Goal: Transaction & Acquisition: Purchase product/service

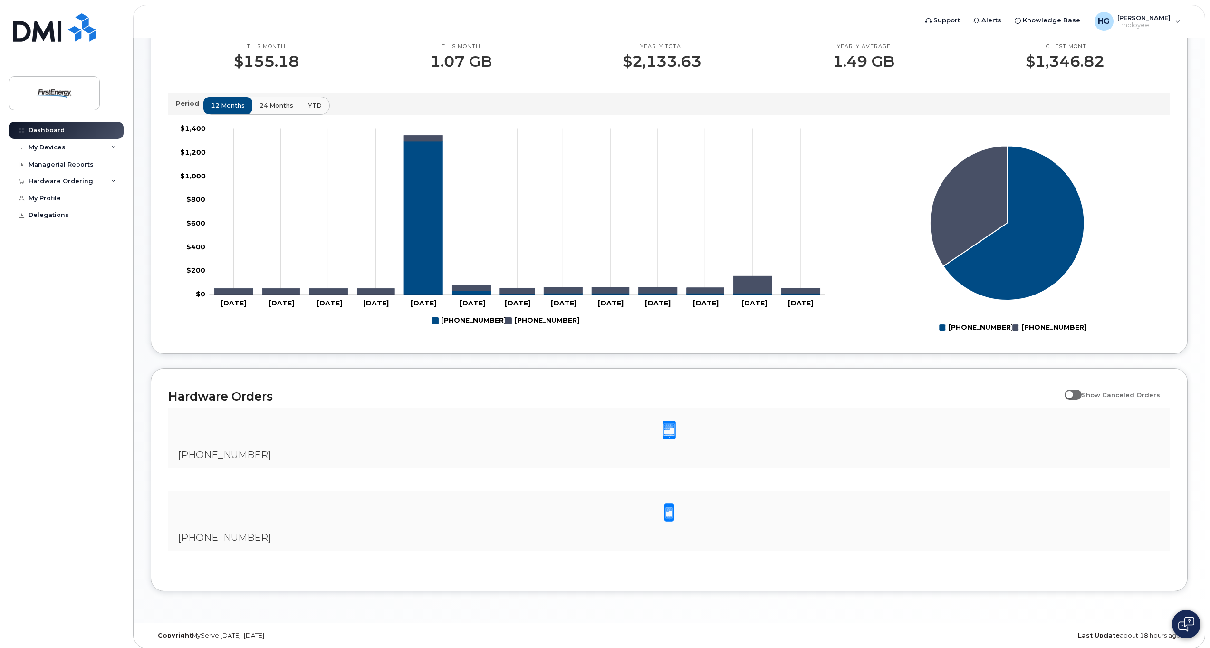
scroll to position [331, 0]
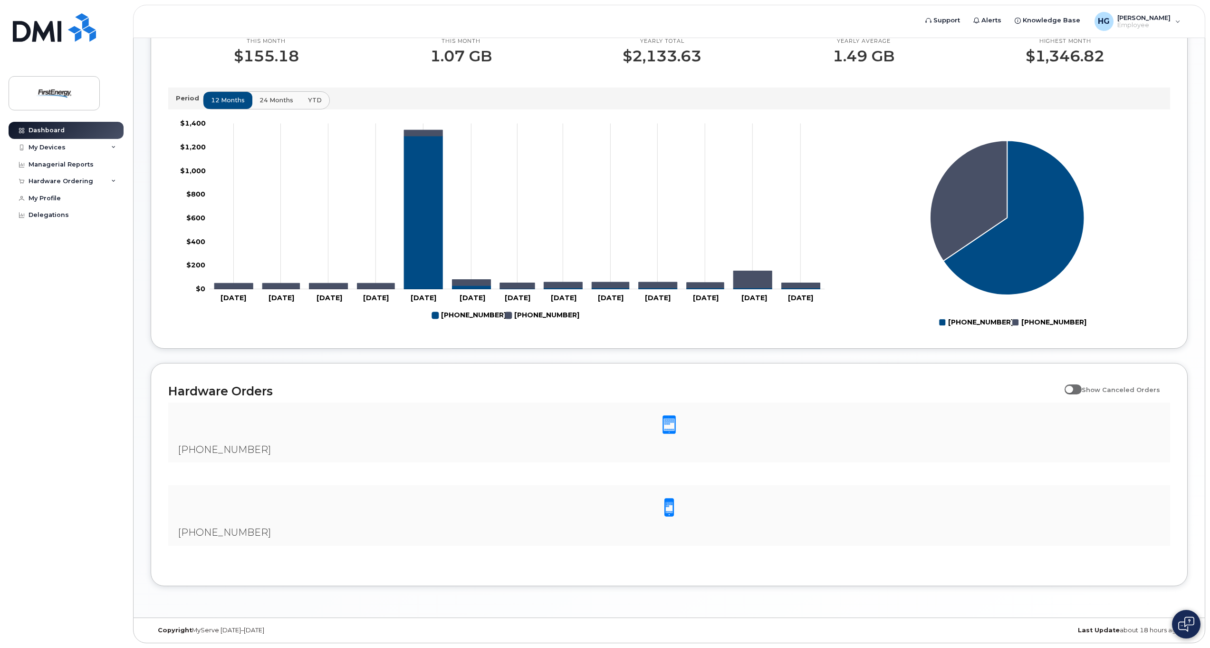
click at [671, 425] on span at bounding box center [669, 425] width 19 height 20
click at [224, 444] on span "[PHONE_NUMBER]" at bounding box center [224, 449] width 93 height 11
click at [225, 443] on div "[PHONE_NUMBER]" at bounding box center [669, 432] width 1002 height 60
click at [665, 416] on span at bounding box center [669, 425] width 19 height 20
click at [664, 417] on span at bounding box center [669, 425] width 19 height 20
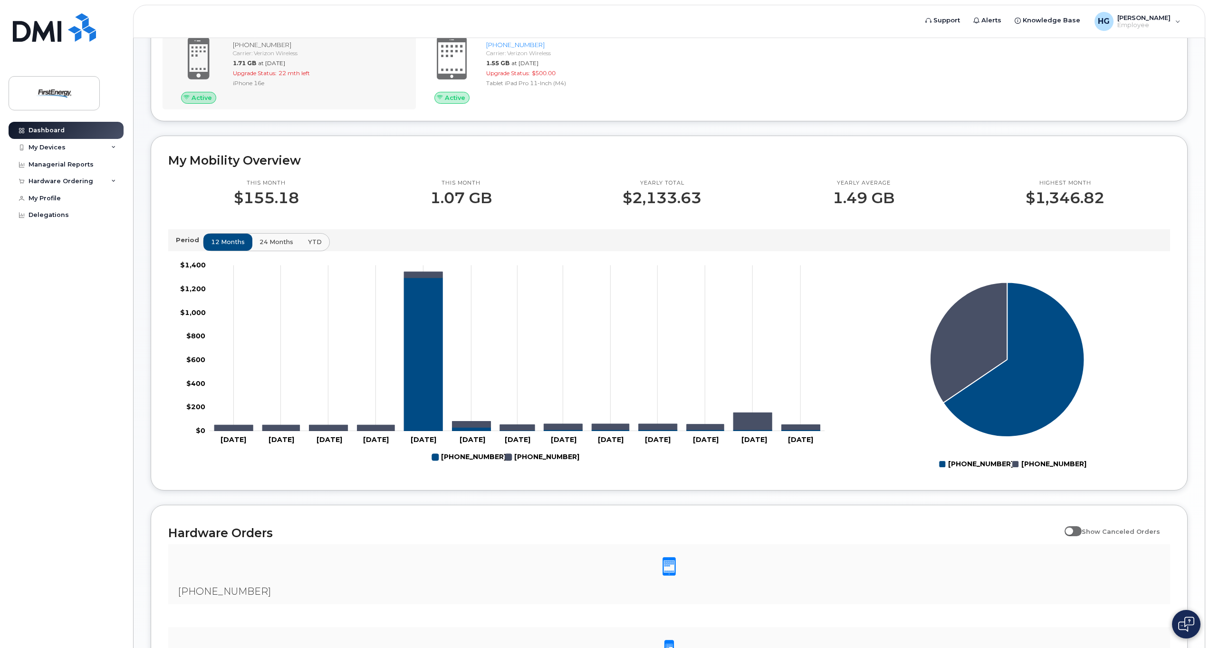
scroll to position [188, 0]
click at [112, 145] on icon at bounding box center [113, 147] width 5 height 5
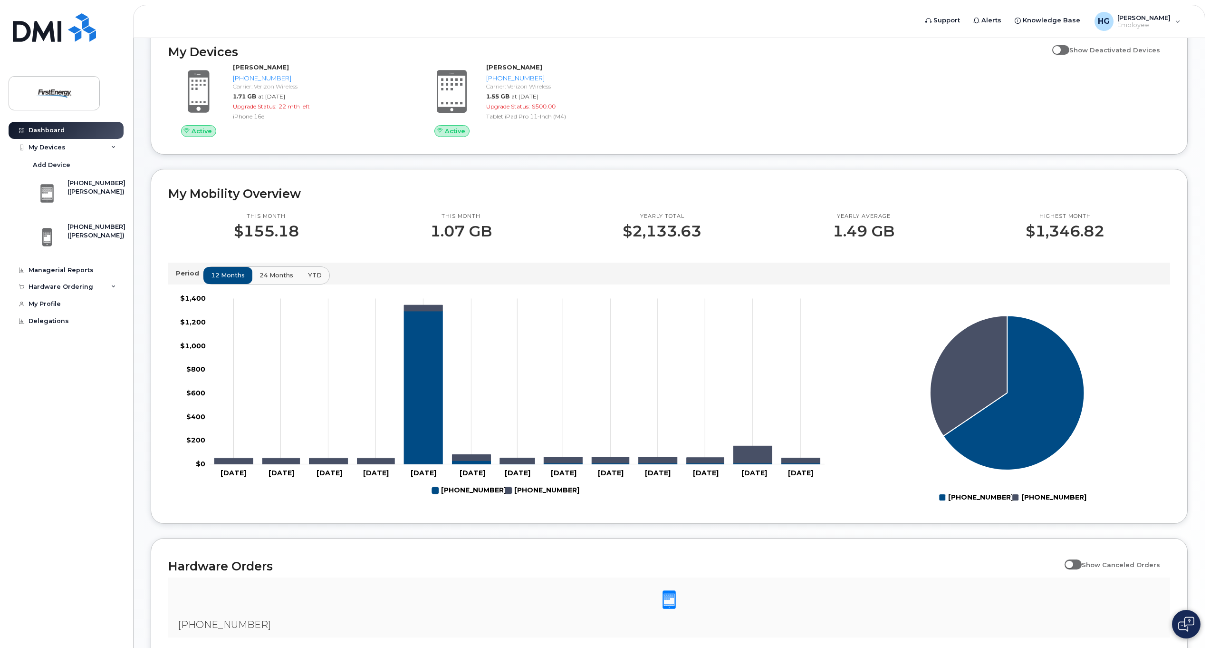
scroll to position [141, 0]
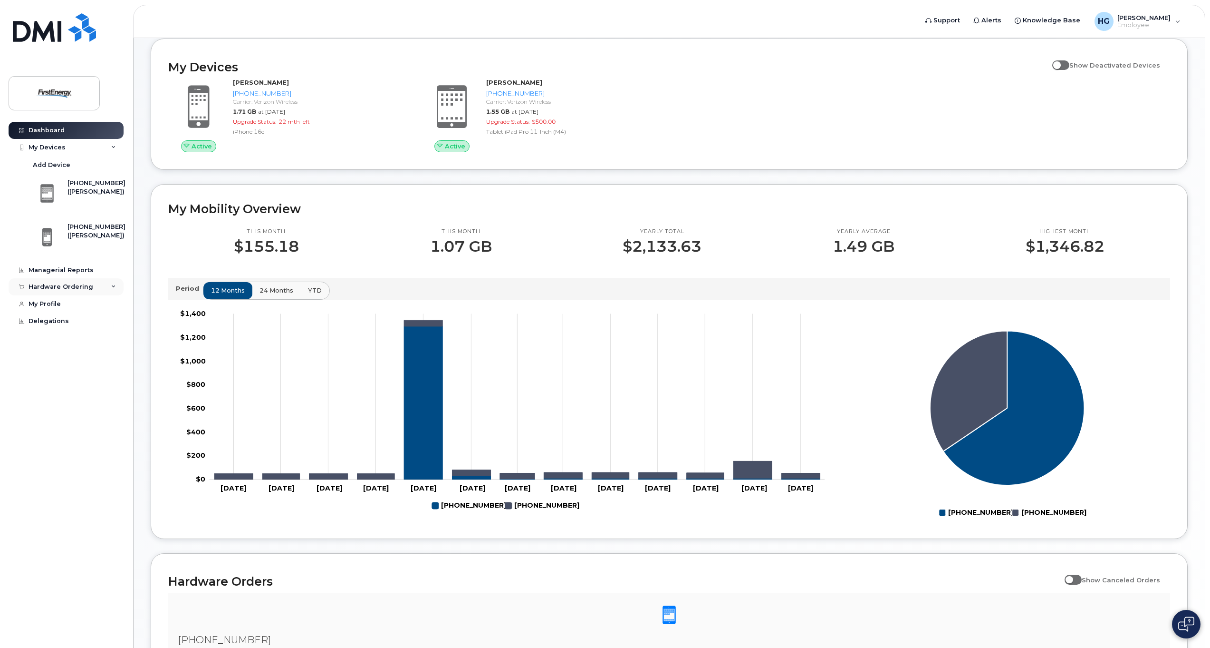
click at [77, 286] on div "Hardware Ordering" at bounding box center [61, 287] width 65 height 8
click at [63, 322] on div "New Order" at bounding box center [51, 322] width 36 height 9
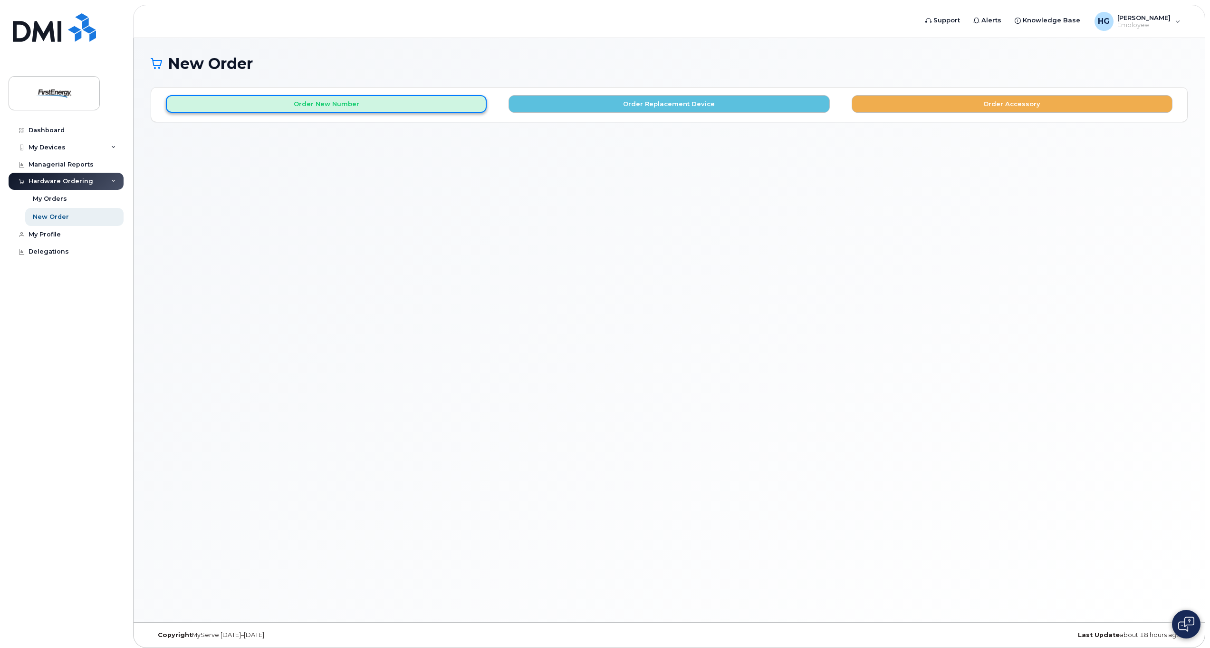
click at [344, 107] on button "Order New Number" at bounding box center [326, 104] width 321 height 18
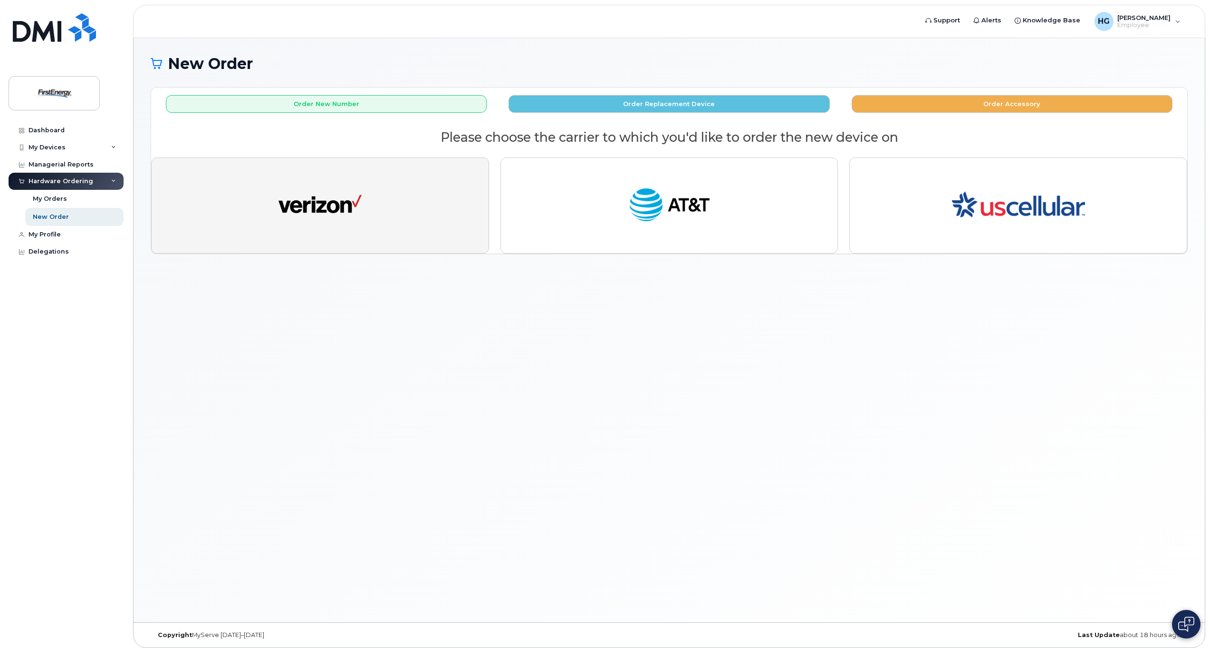
click at [354, 207] on img "button" at bounding box center [320, 205] width 83 height 43
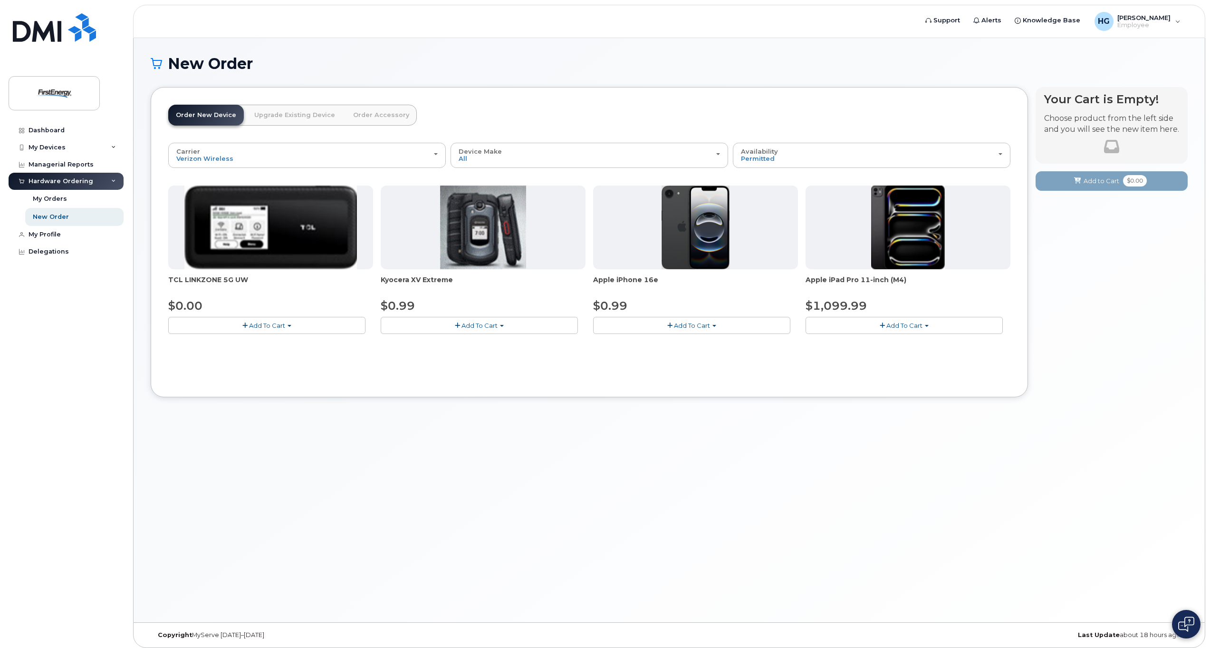
click at [661, 322] on button "Add To Cart" at bounding box center [691, 325] width 197 height 17
click at [713, 326] on span "button" at bounding box center [715, 326] width 4 height 2
click at [672, 321] on button "Add To Cart" at bounding box center [691, 325] width 197 height 17
click at [714, 324] on button "Add To Cart" at bounding box center [691, 325] width 197 height 17
click at [56, 214] on div "New Order" at bounding box center [51, 217] width 36 height 9
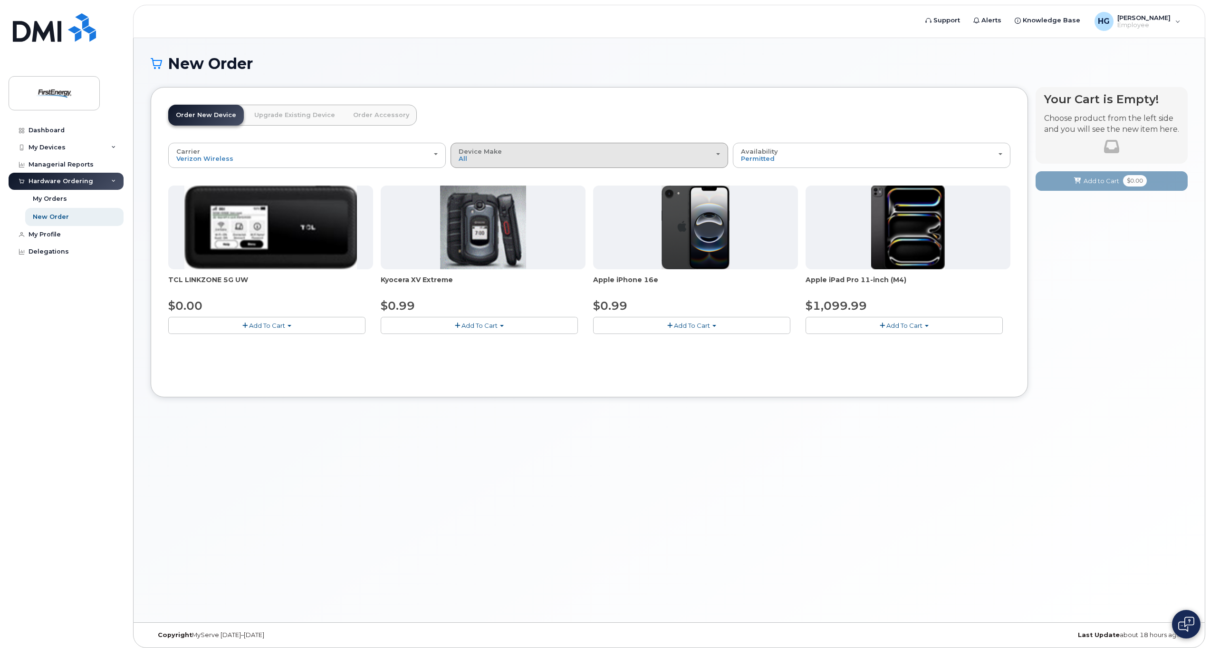
click at [717, 155] on div "Device Make All Cell Phone iPhone Modem Tablet" at bounding box center [589, 155] width 261 height 15
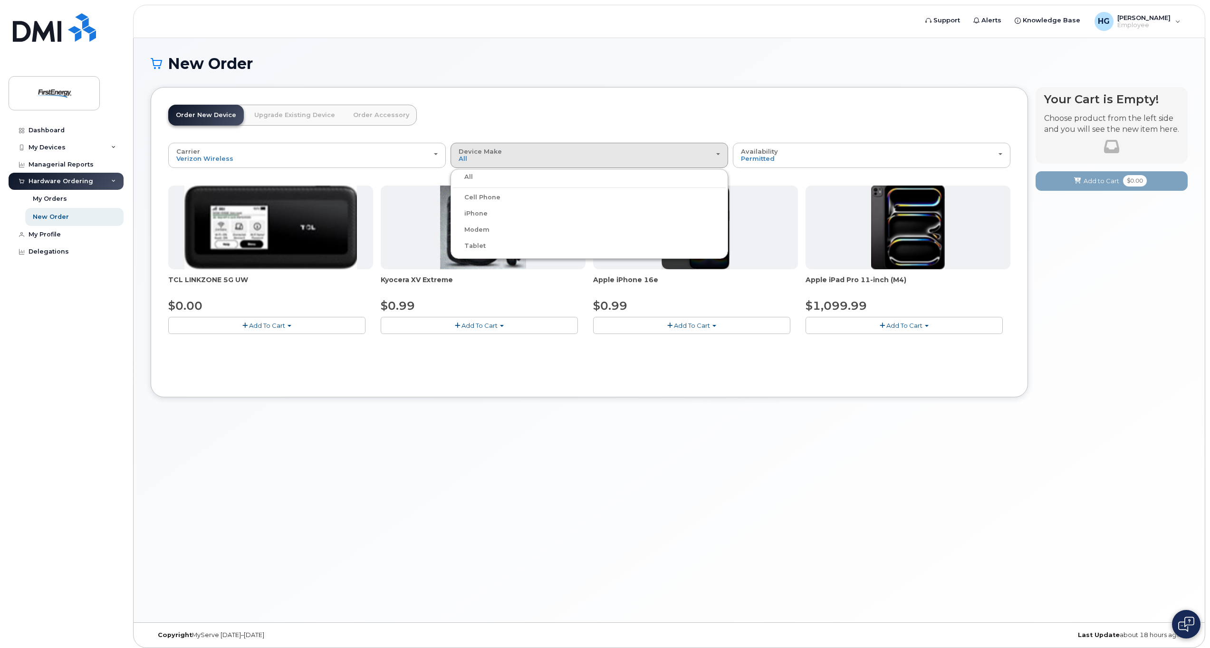
click at [479, 195] on label "Cell Phone" at bounding box center [477, 197] width 48 height 11
click at [0, 0] on input "Cell Phone" at bounding box center [0, 0] width 0 height 0
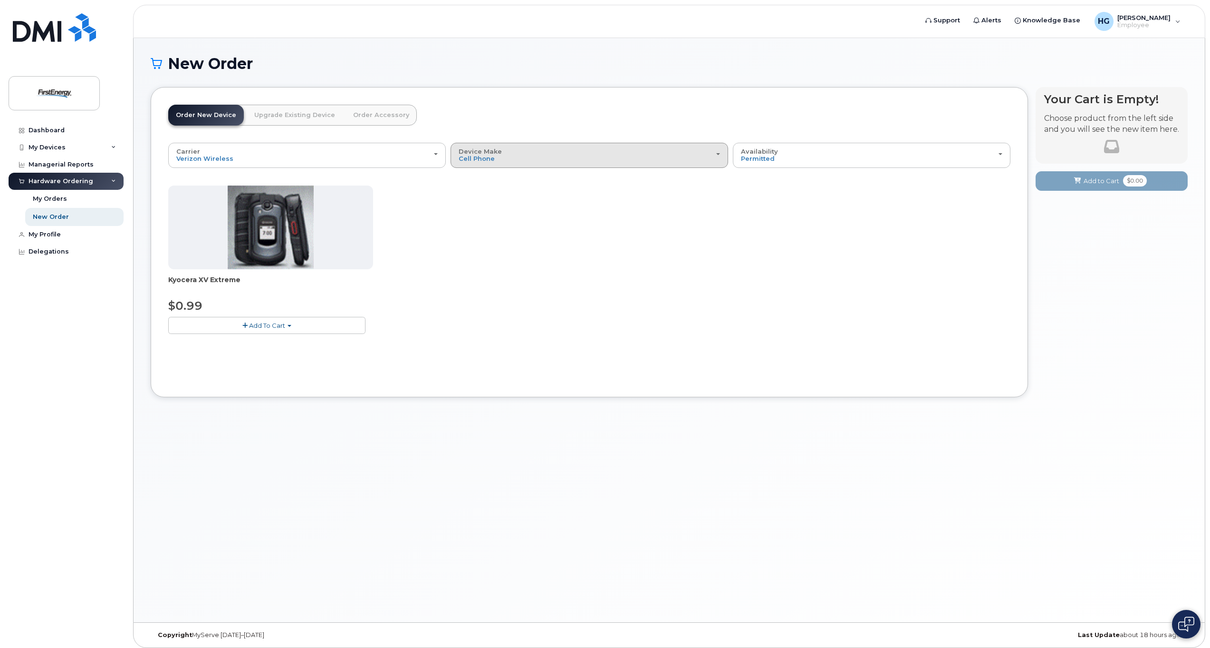
click at [717, 155] on span "button" at bounding box center [718, 154] width 4 height 2
click at [479, 212] on label "iPhone" at bounding box center [470, 213] width 35 height 11
click at [0, 0] on input "iPhone" at bounding box center [0, 0] width 0 height 0
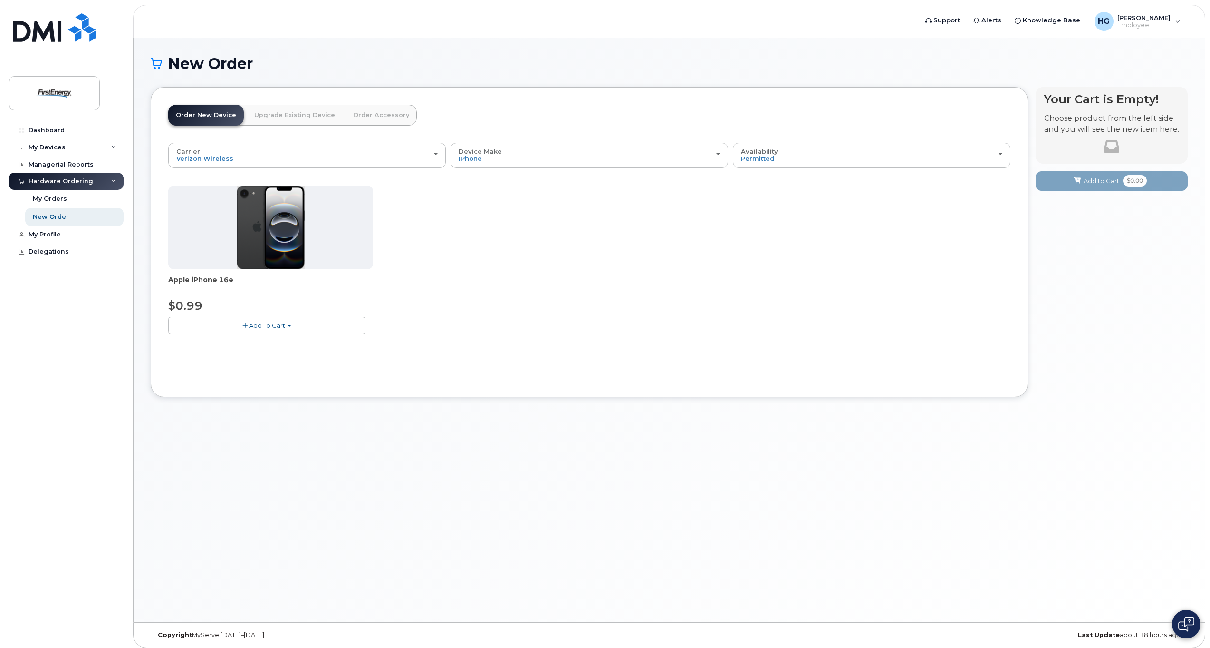
click at [264, 324] on span "Add To Cart" at bounding box center [267, 325] width 36 height 8
click at [222, 341] on link "$0.99 - 2 Year Activation" at bounding box center [218, 343] width 95 height 12
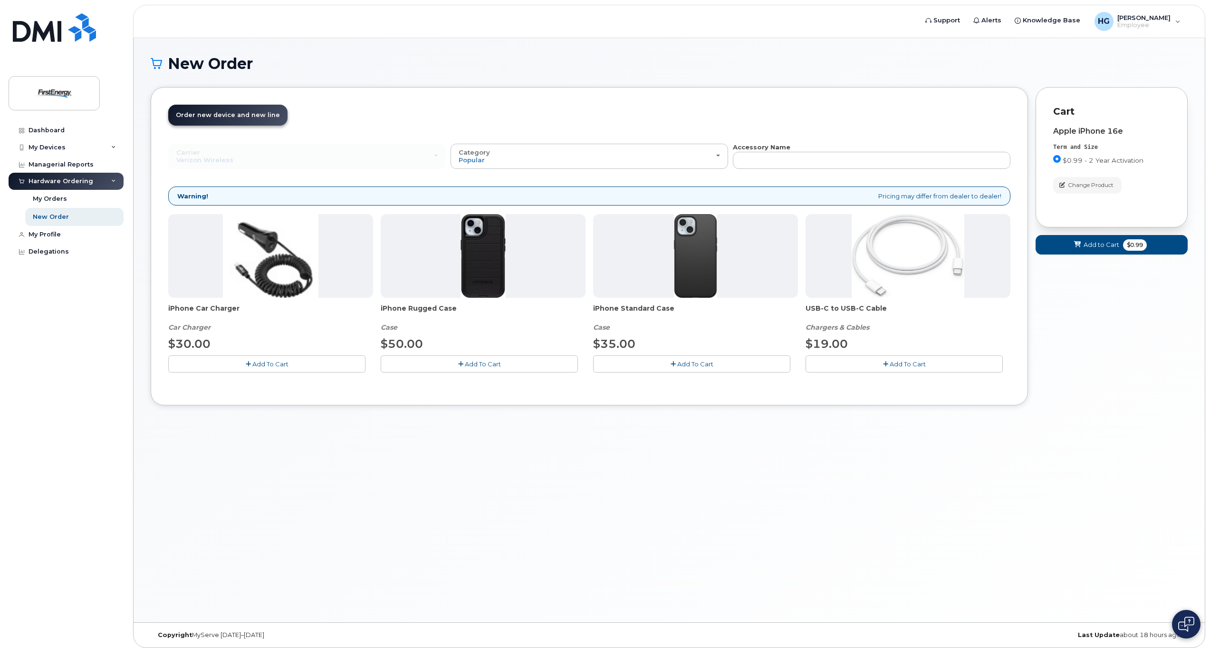
click at [896, 366] on span "Add To Cart" at bounding box center [908, 364] width 36 height 8
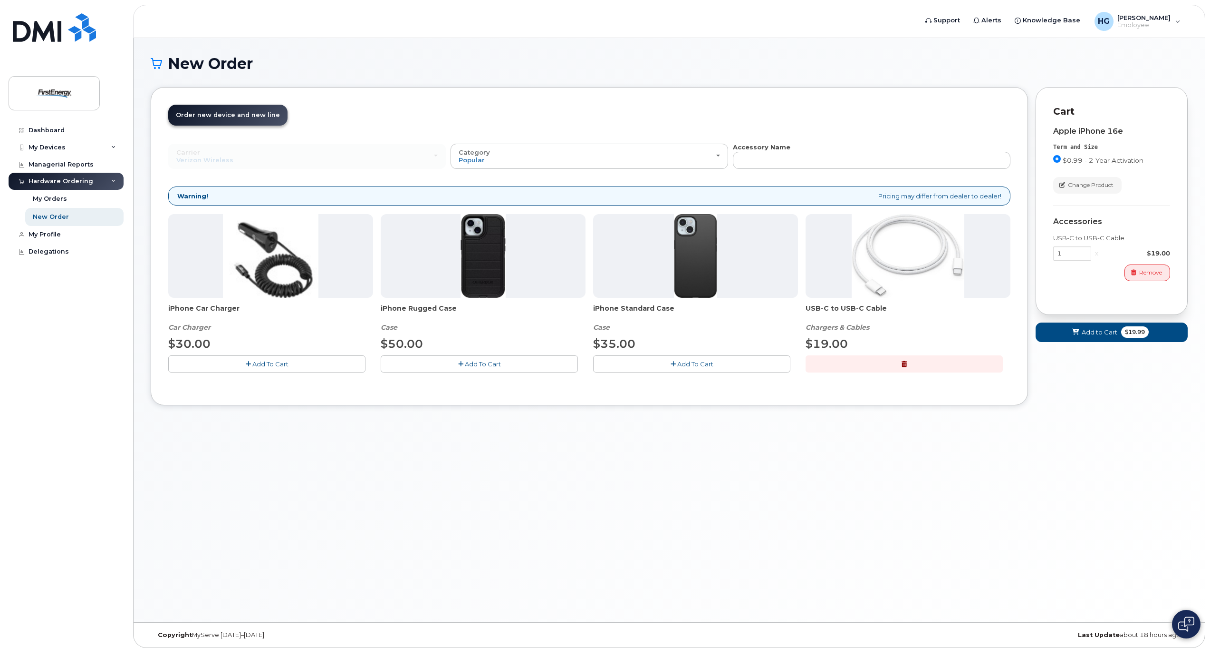
click at [250, 361] on icon "button" at bounding box center [248, 364] width 5 height 6
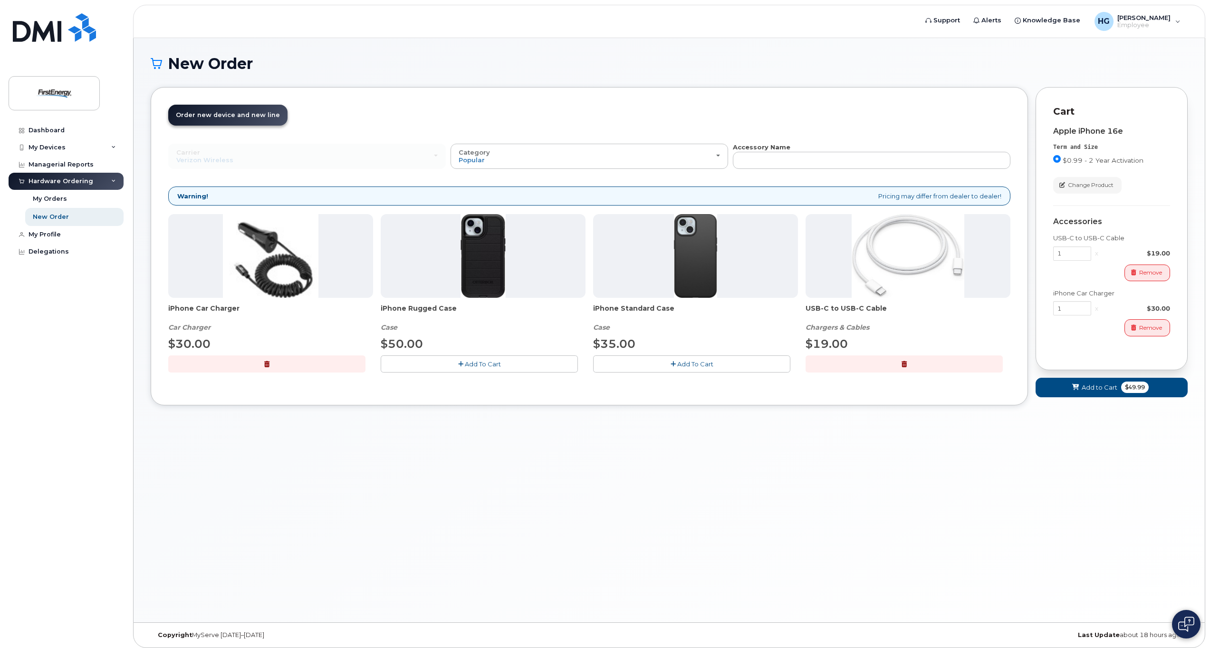
click at [469, 361] on span "Add To Cart" at bounding box center [483, 364] width 36 height 8
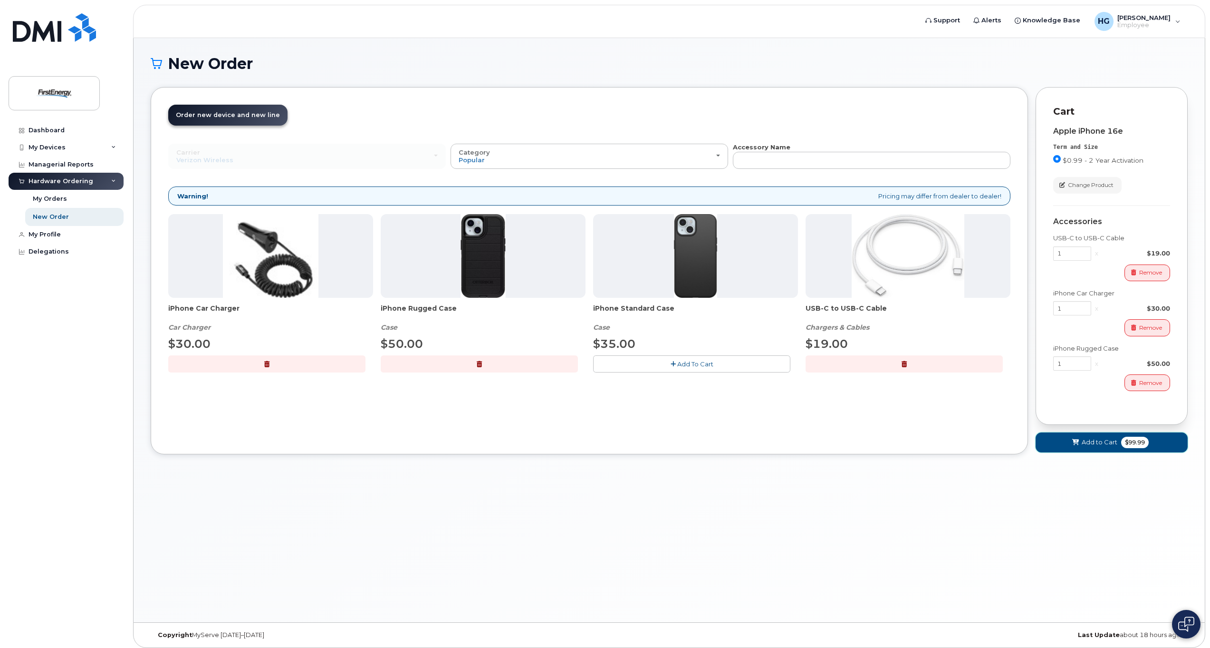
click at [1097, 438] on span "Add to Cart" at bounding box center [1100, 441] width 36 height 9
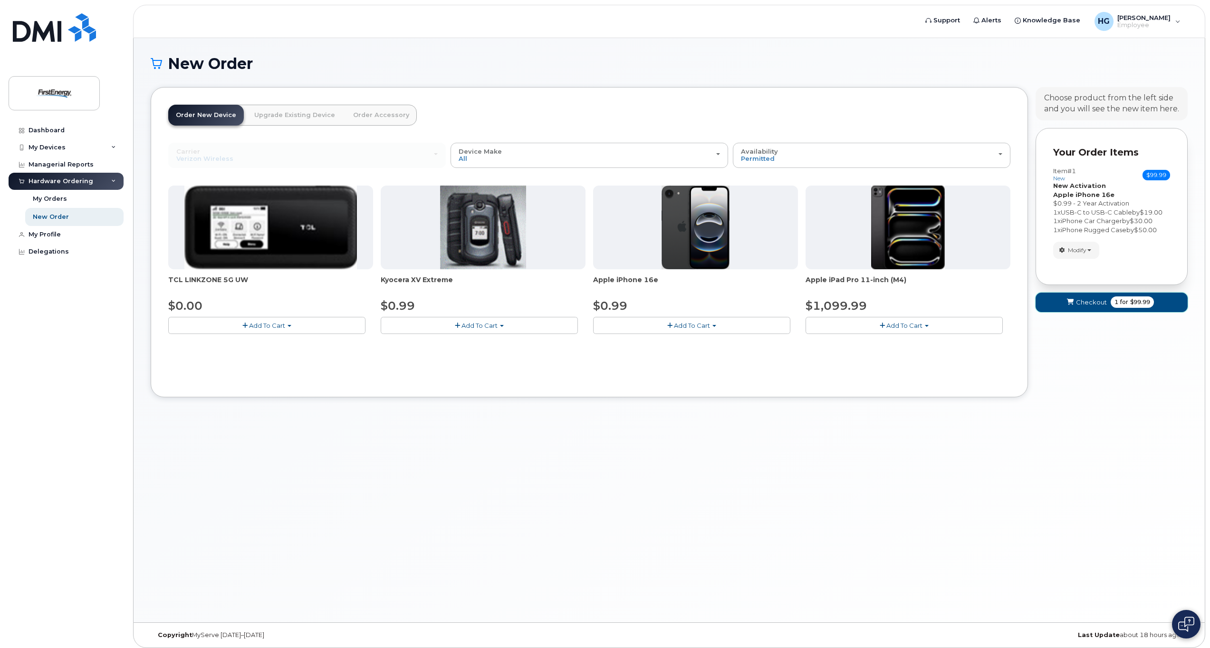
click at [1089, 300] on span "Checkout" at bounding box center [1091, 302] width 31 height 9
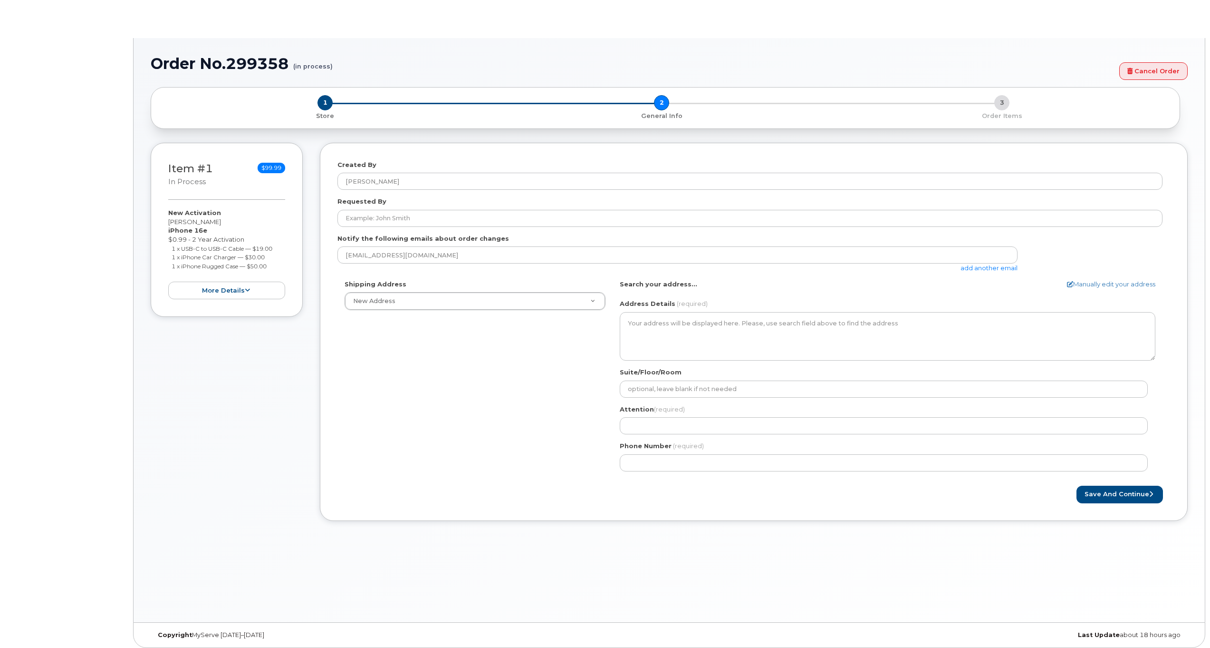
select select
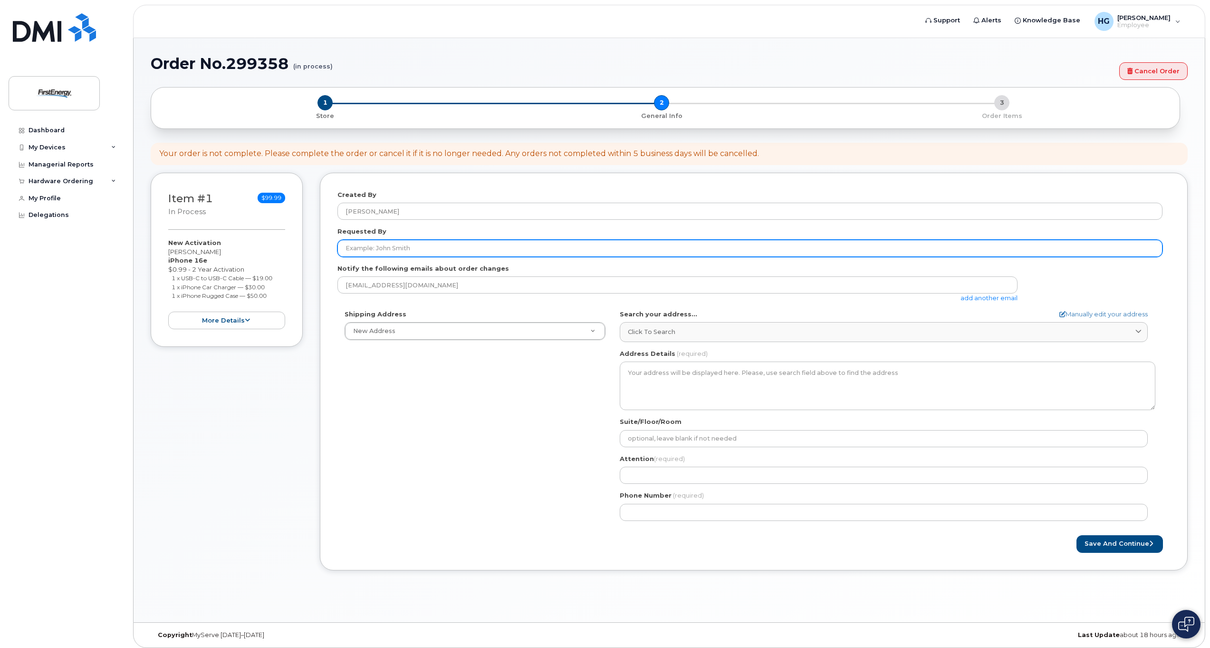
click at [367, 248] on input "Requested By" at bounding box center [750, 248] width 825 height 17
type input "[PERSON_NAME]"
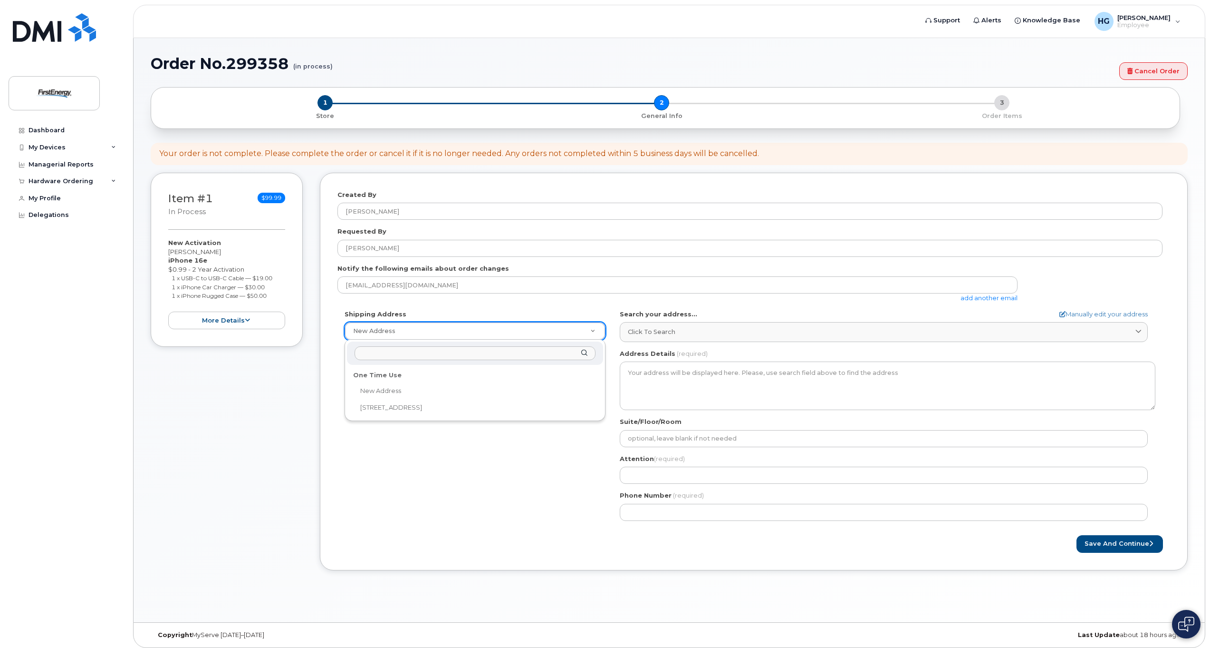
click at [483, 354] on input "text" at bounding box center [475, 353] width 241 height 14
select select "6 Arrowhead Dr"
type textarea "6 Arrowhead Dr LONG VALLEY NJ 07853-3531 UNITED STATES"
type input "Glen Huntley"
type input "6104280611"
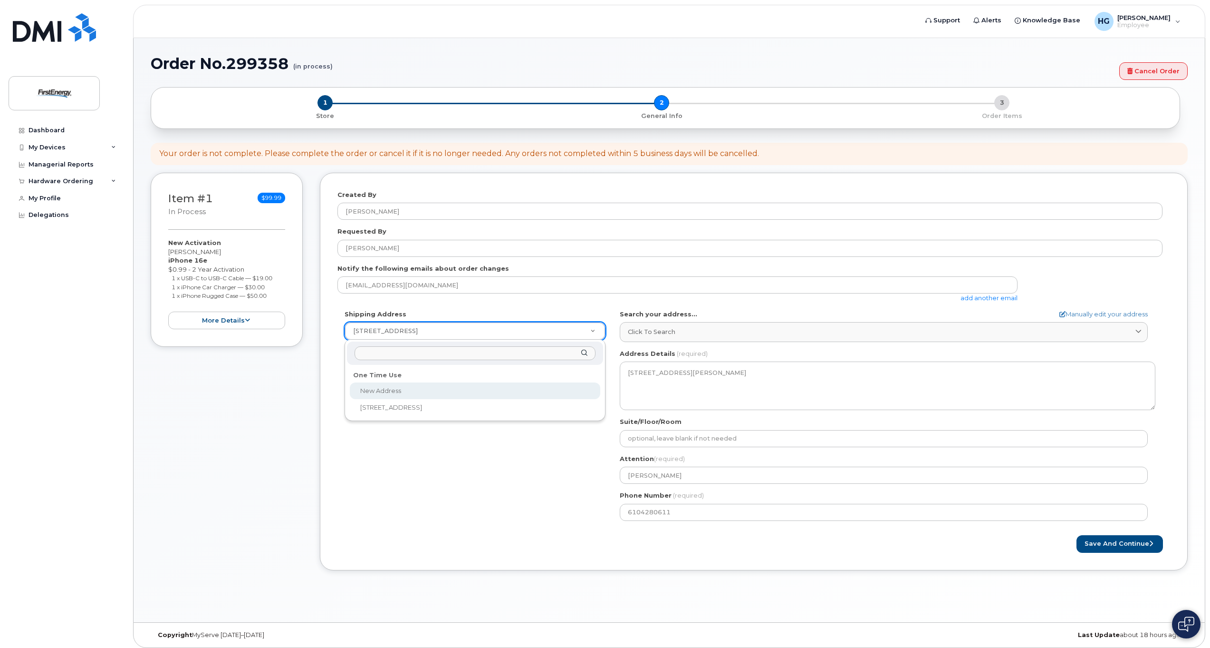
select select
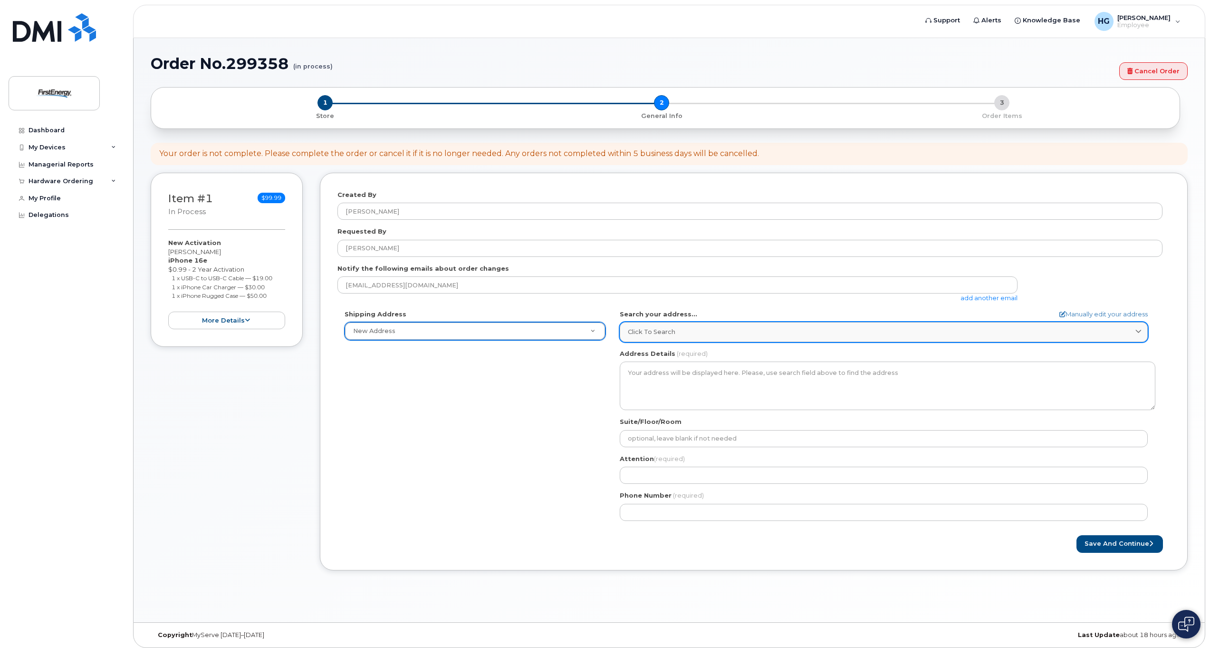
click at [657, 330] on span "Click to search" at bounding box center [652, 331] width 48 height 9
click at [660, 329] on span "Click to search" at bounding box center [652, 331] width 48 height 9
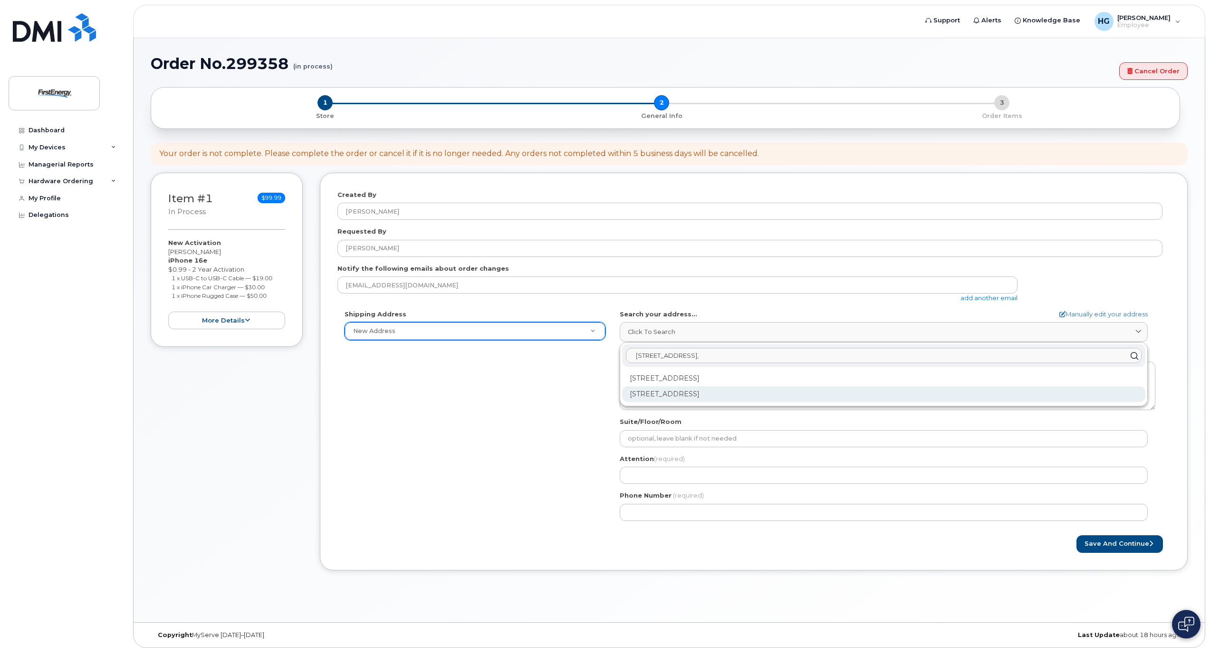
type input "47 Brooklake Rd,"
click at [695, 396] on div "47 Brooklake Rd Florham Park NJ 07932-2808" at bounding box center [883, 394] width 523 height 16
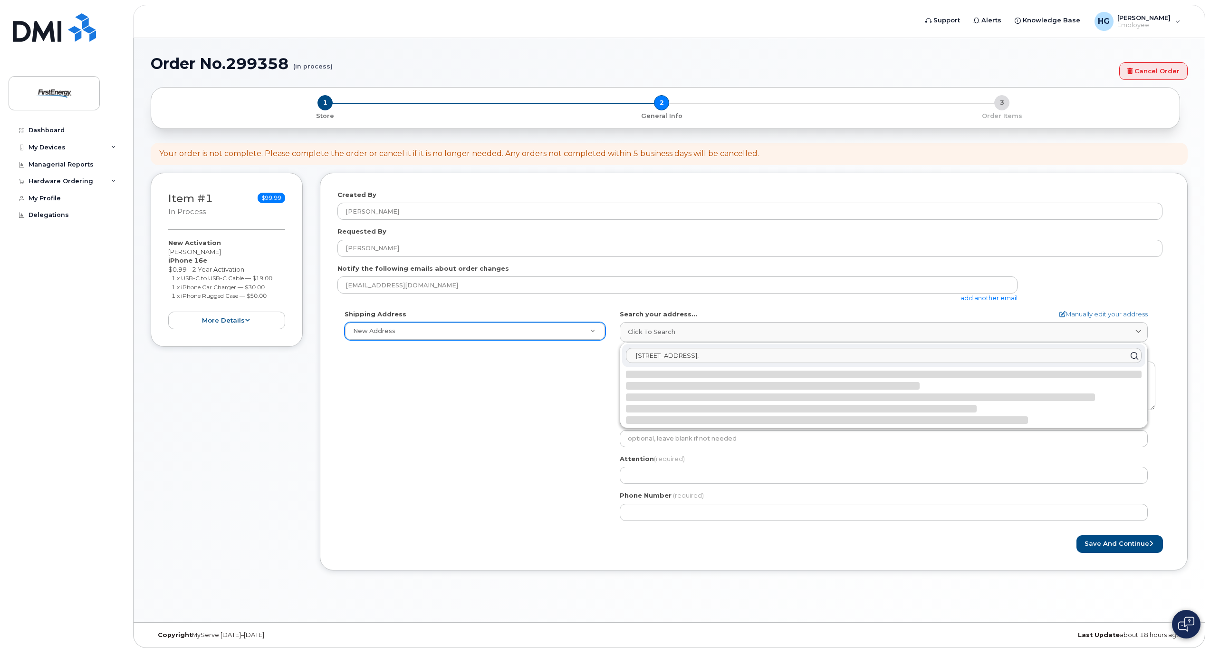
select select
type textarea "47 Brooklake Rd FLORHAM PARK NJ 07932-2808 UNITED STATES"
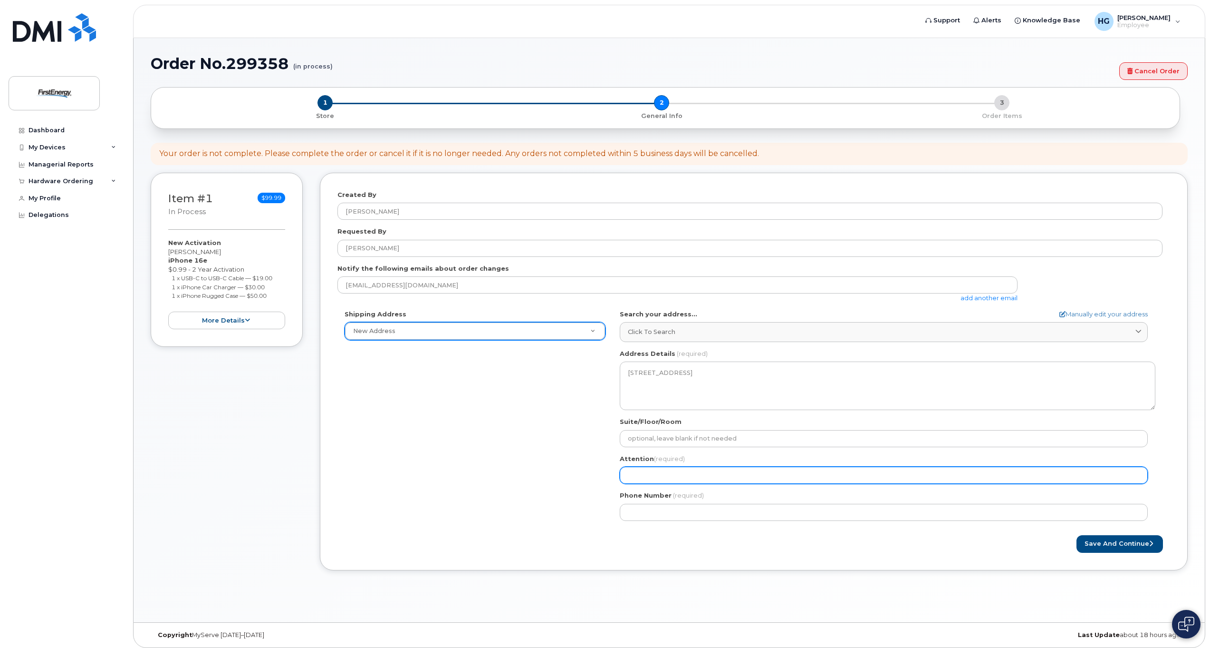
click at [648, 478] on input "Attention (required)" at bounding box center [884, 474] width 528 height 17
select select
type input "E"
select select
type input "El"
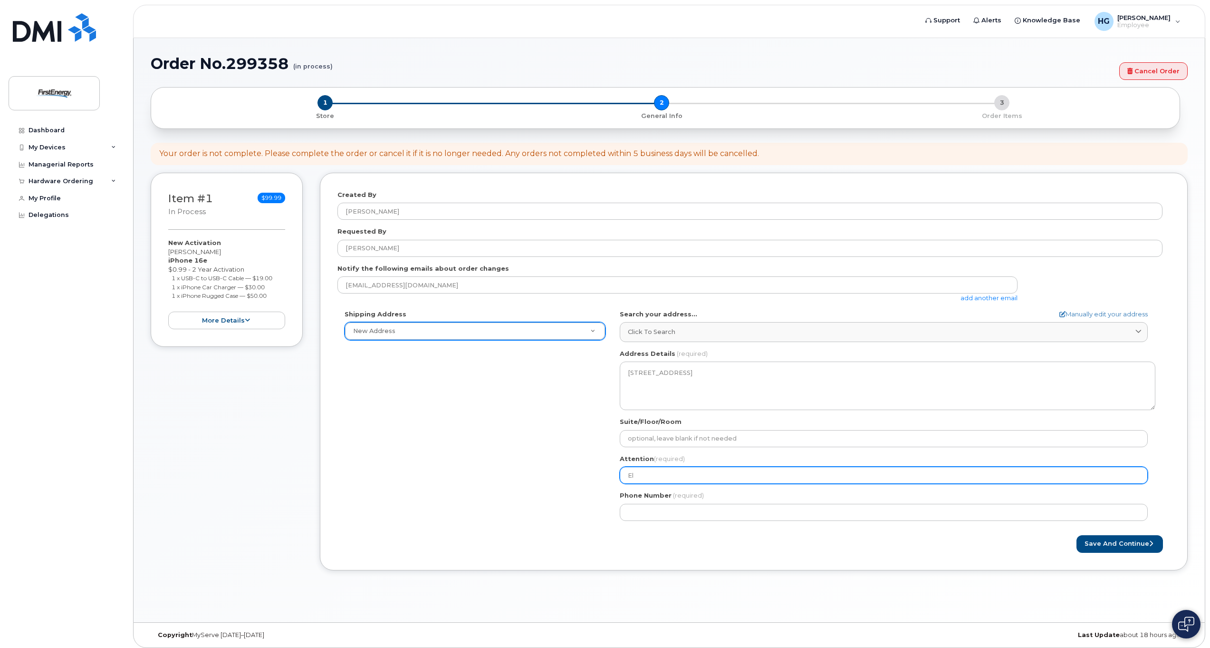
select select
type input "Elm"
select select
type input "Elme"
select select
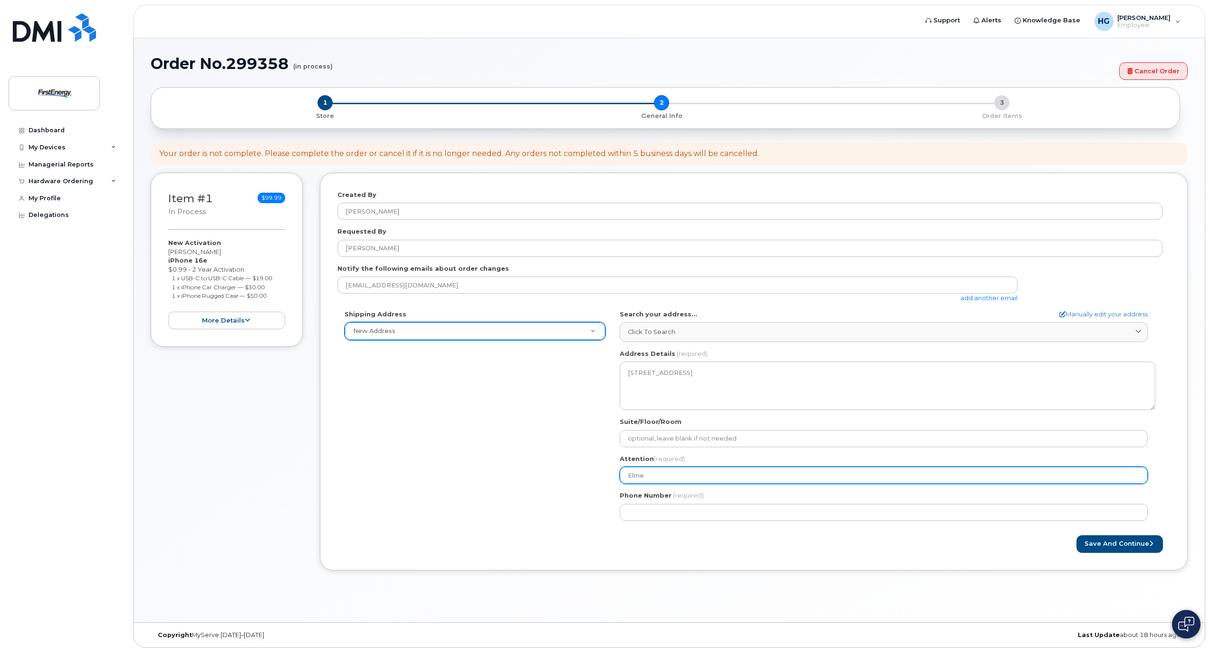
type input "Elmeh"
select select
type input "Elmehd"
select select
type input "Elmehdi"
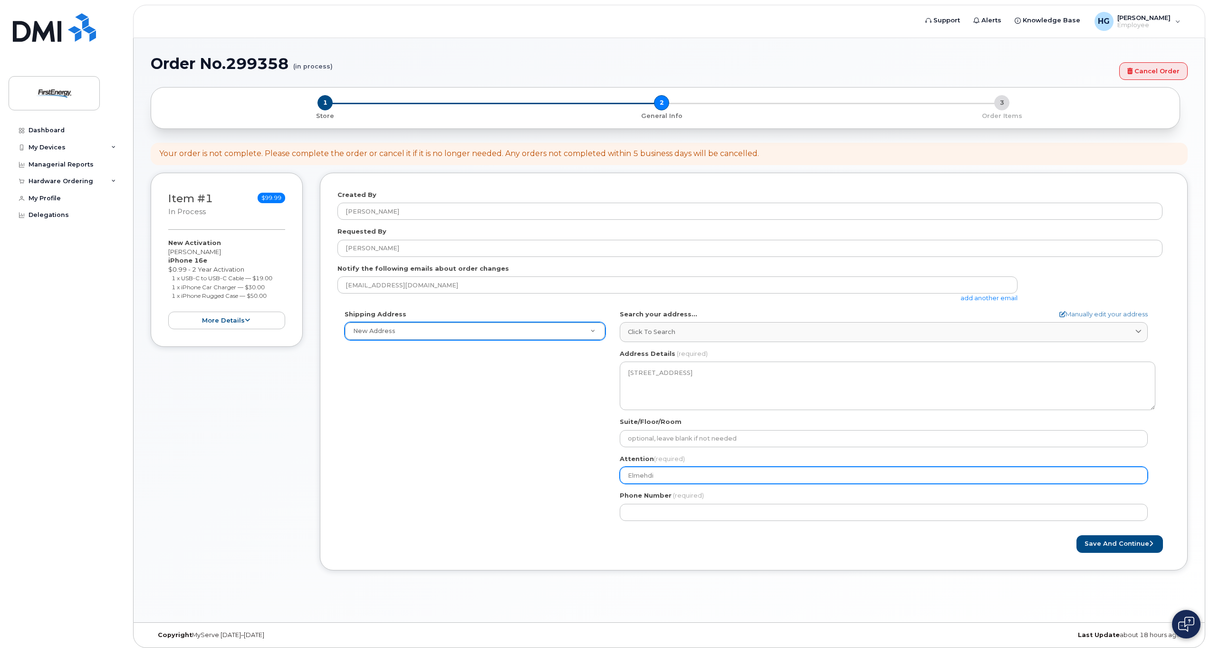
select select
type input "Elmehdi E"
select select
type input "Elmehdi El"
select select
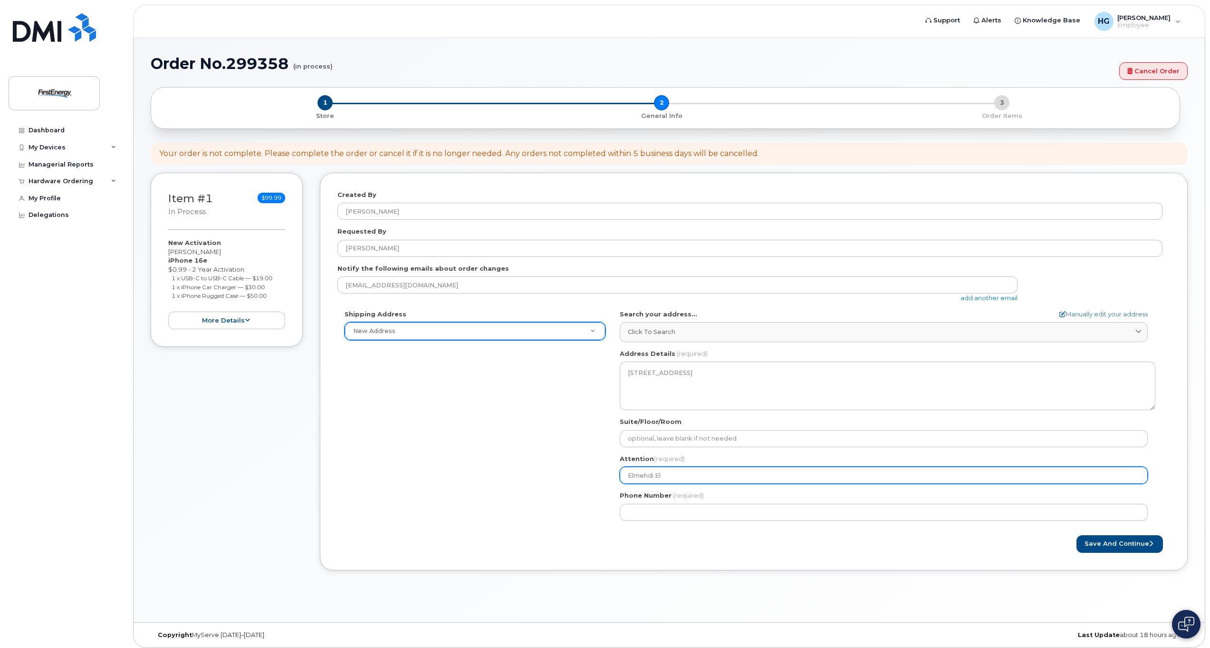
type input "Elmehdi Ela"
select select
type input "Elmehdi Elaa"
select select
type input "Elmehdi Elaad"
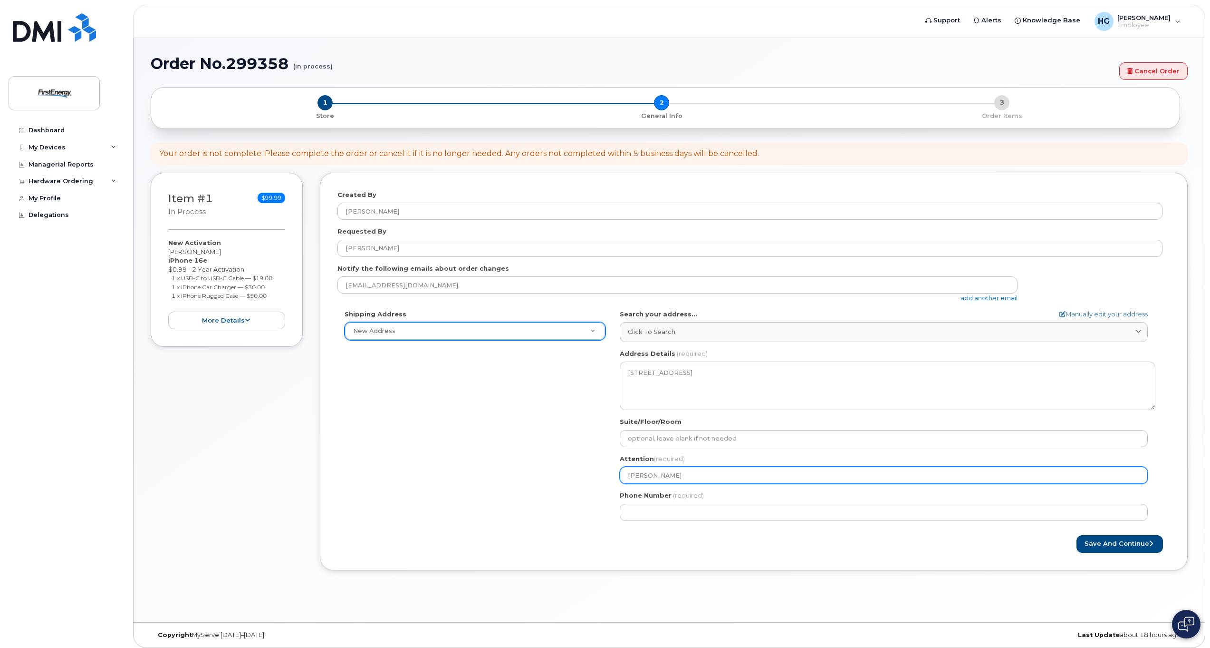
select select
type input "Elmehdi Elaadi"
select select
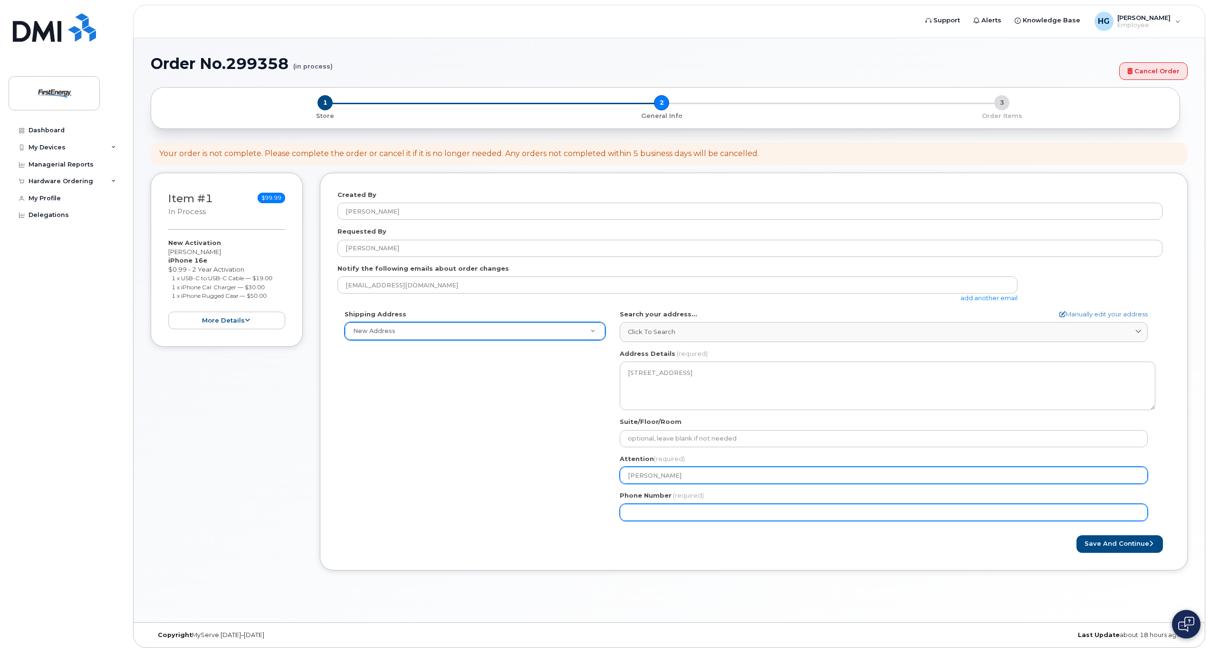
type input "Elmehdi Elaadil"
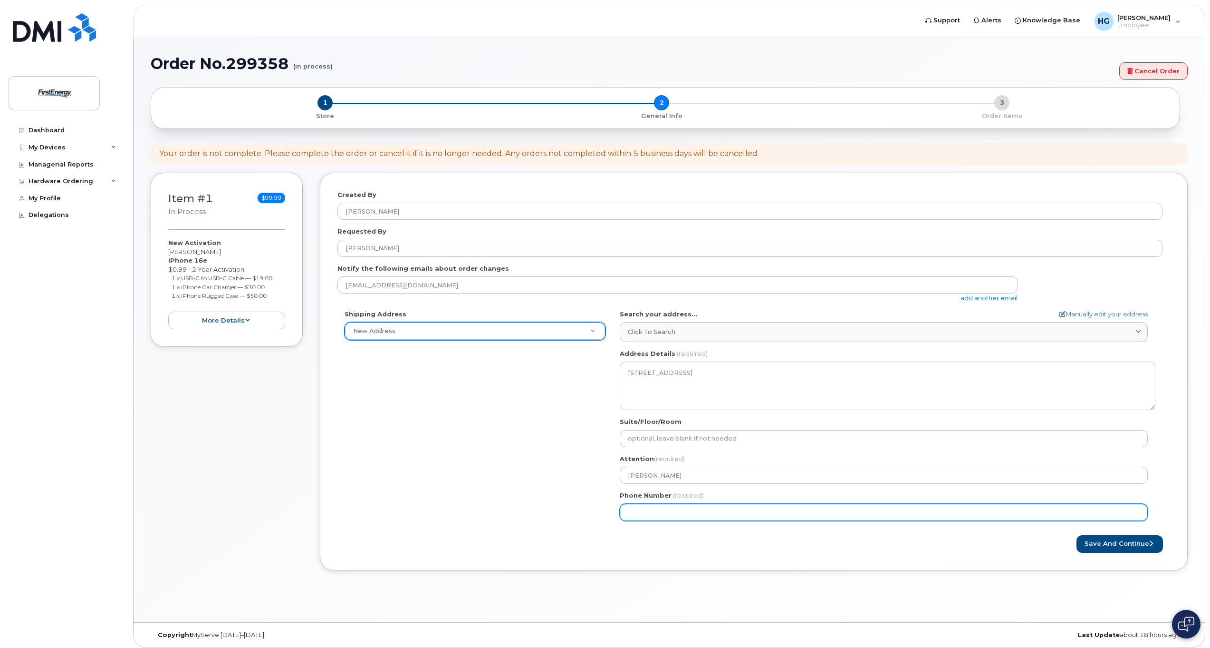
click at [664, 510] on input "Phone Number" at bounding box center [884, 511] width 528 height 17
type input "786"
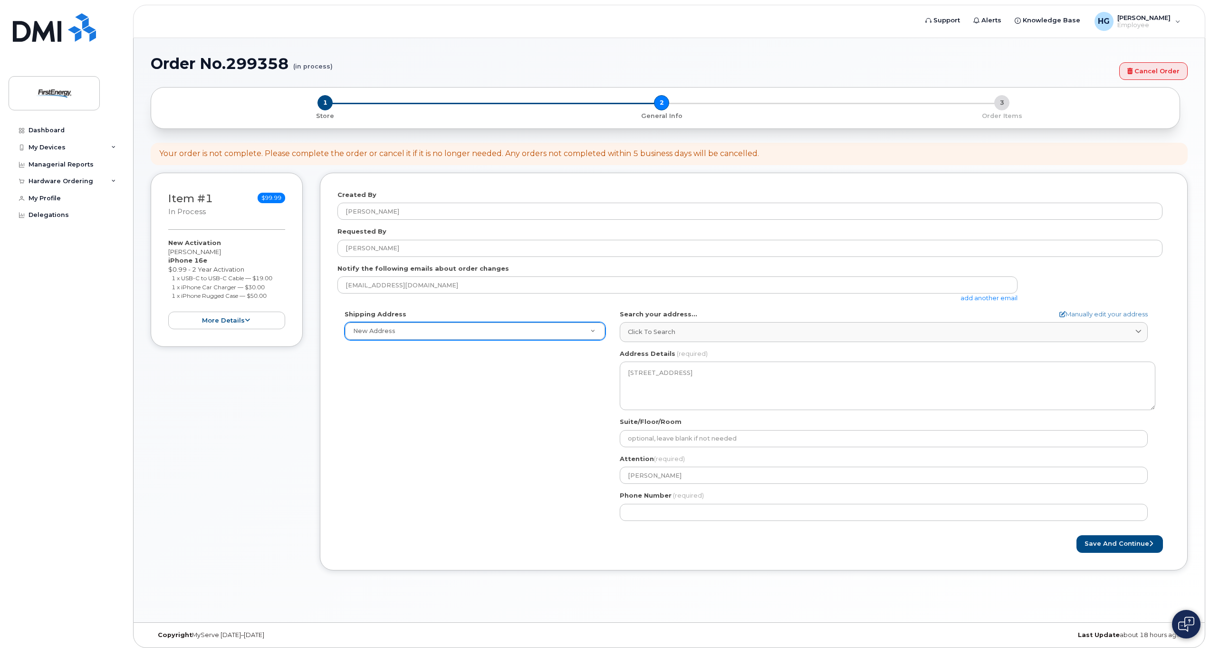
drag, startPoint x: 533, startPoint y: 493, endPoint x: 519, endPoint y: 444, distance: 51.5
click at [533, 492] on div "Shipping Address New Address New Address 6 Arrowhead Dr NJ Florham Park Search …" at bounding box center [750, 418] width 825 height 218
click at [1127, 541] on button "Save and Continue" at bounding box center [1120, 544] width 87 height 18
click at [1107, 540] on button "Save and Continue" at bounding box center [1120, 544] width 87 height 18
click at [882, 537] on div "Save and Continue" at bounding box center [962, 544] width 416 height 18
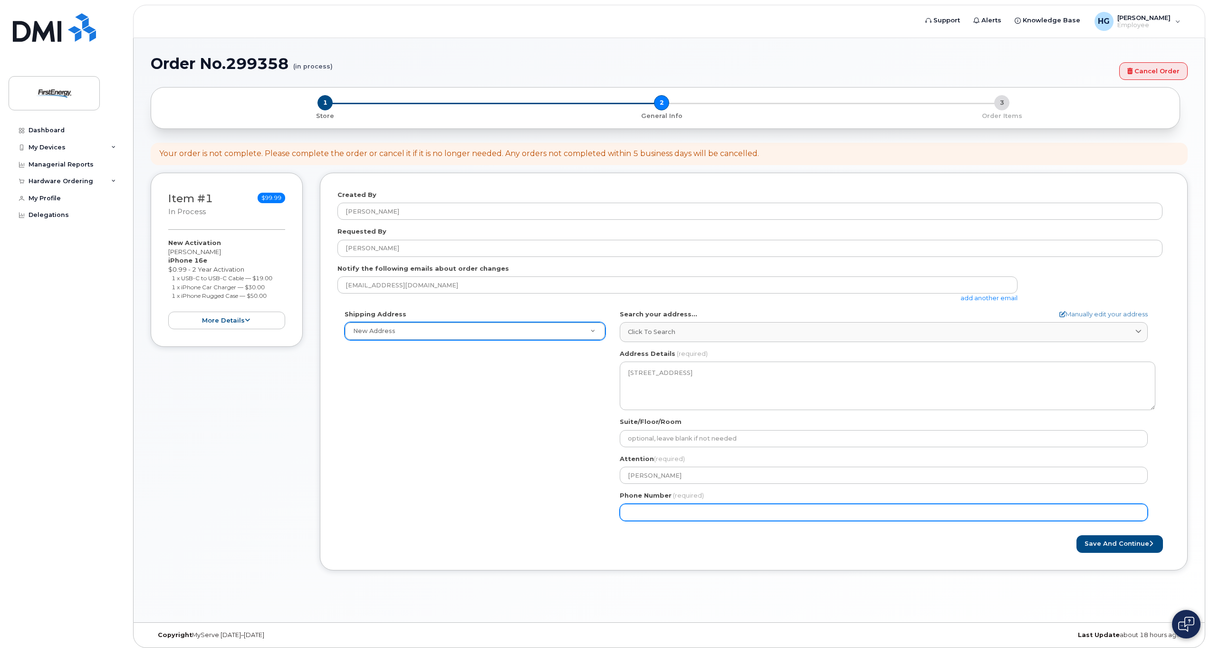
click at [646, 513] on input "Phone Number" at bounding box center [884, 511] width 528 height 17
click at [644, 512] on input "Phone Number" at bounding box center [884, 511] width 528 height 17
click at [658, 510] on input "Phone Number" at bounding box center [884, 511] width 528 height 17
click at [656, 511] on input "Phone Number" at bounding box center [884, 511] width 528 height 17
select select
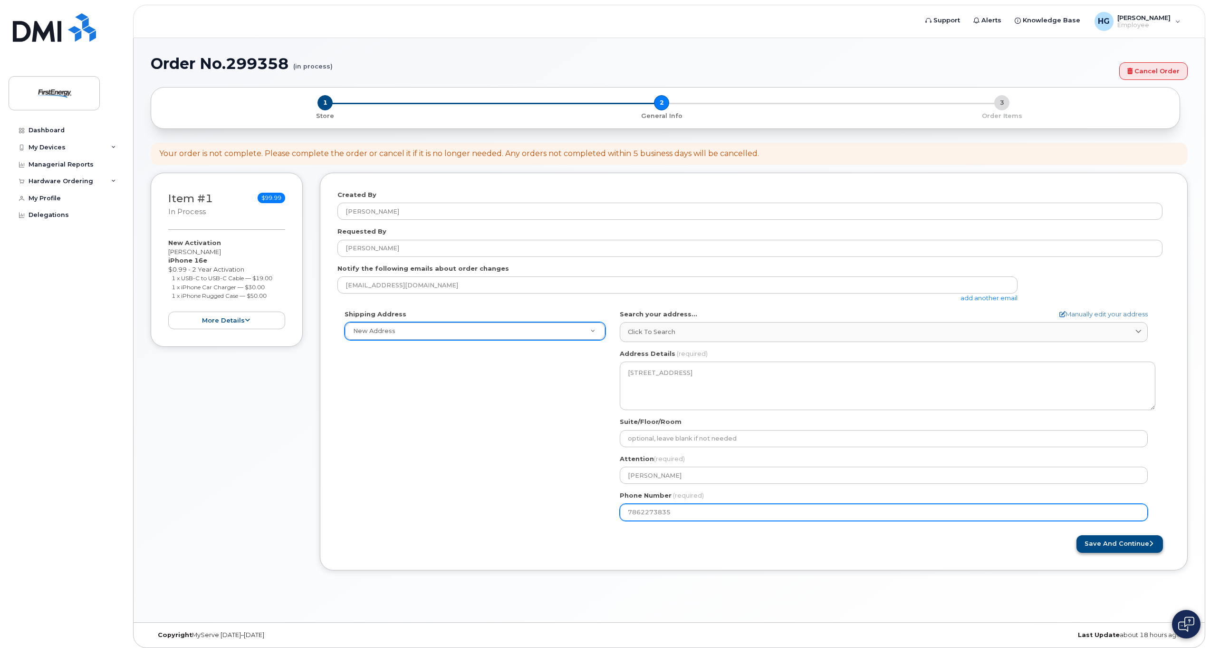
type input "7862273835"
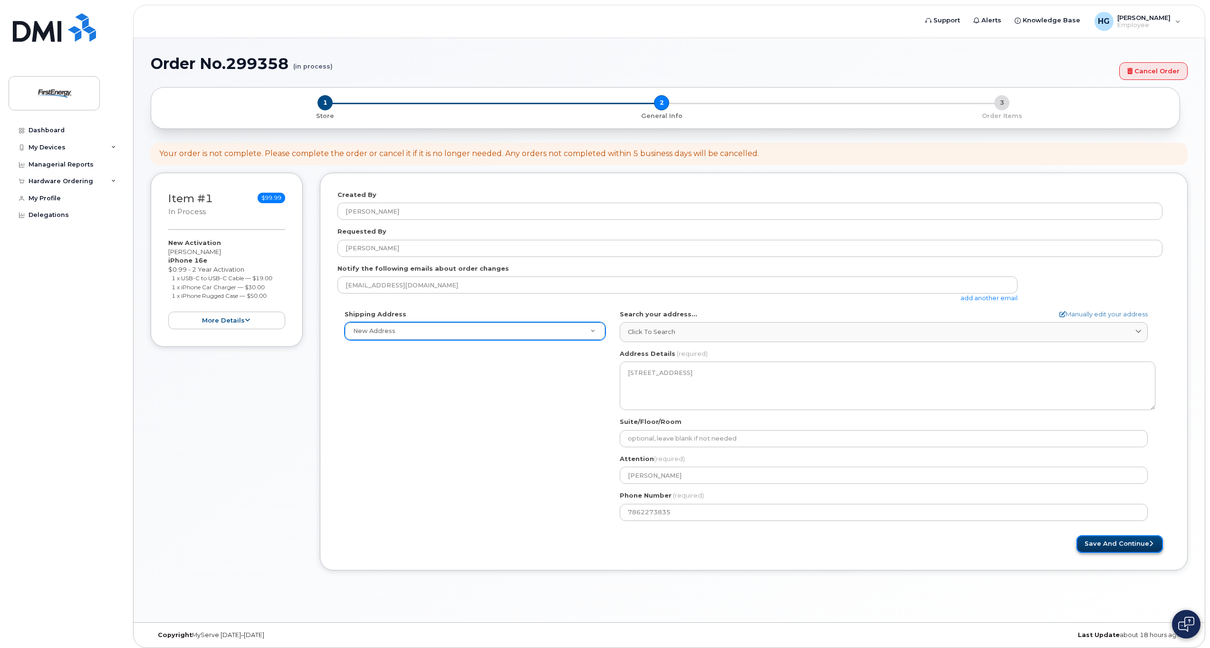
click at [1110, 542] on button "Save and Continue" at bounding box center [1120, 544] width 87 height 18
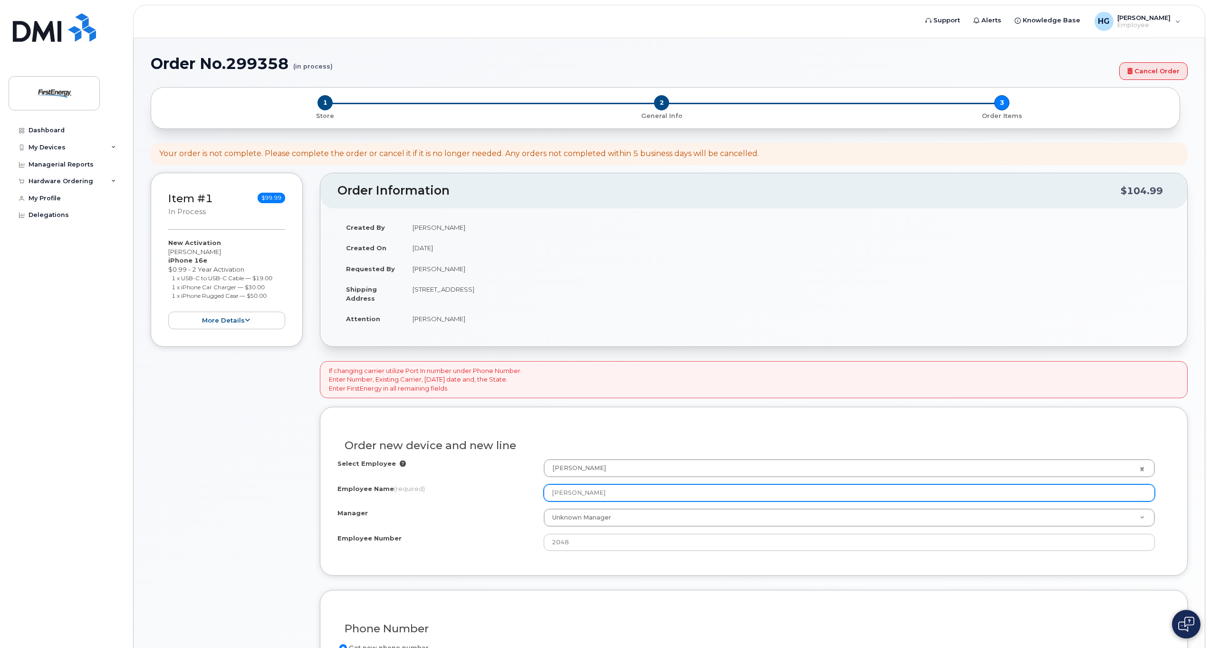
drag, startPoint x: 604, startPoint y: 492, endPoint x: 544, endPoint y: 490, distance: 59.5
click at [545, 490] on input "Glen S Huntley" at bounding box center [849, 492] width 611 height 17
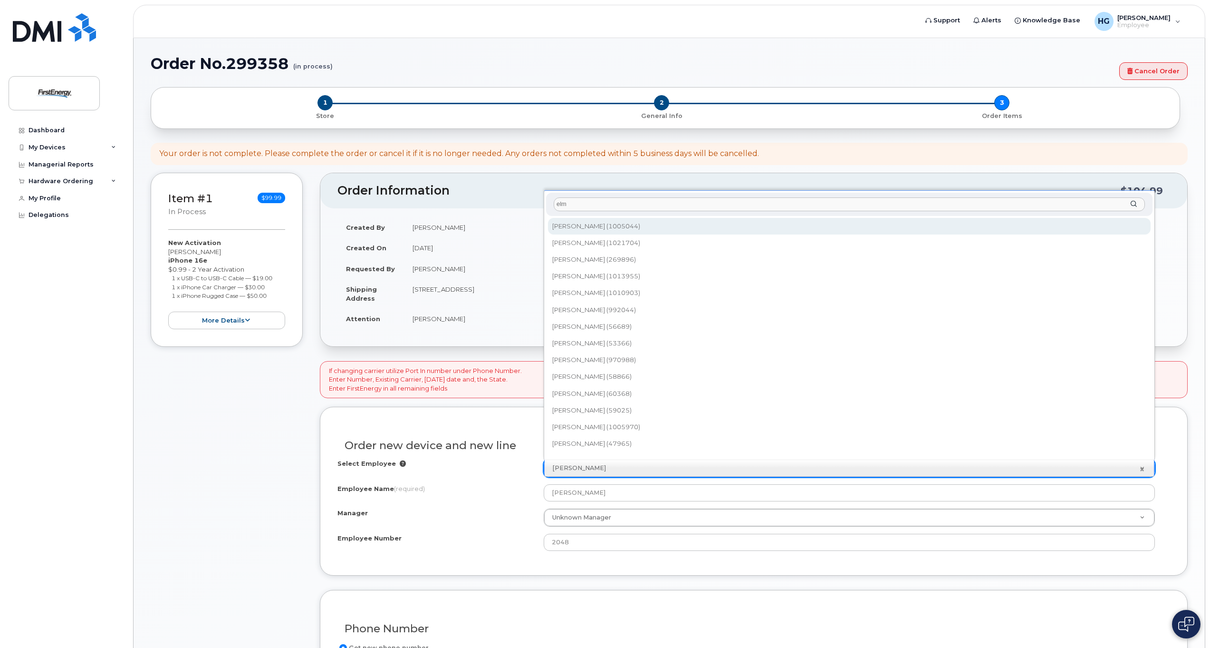
drag, startPoint x: 573, startPoint y: 207, endPoint x: 539, endPoint y: 211, distance: 35.0
click at [555, 206] on input "elm" at bounding box center [849, 204] width 591 height 14
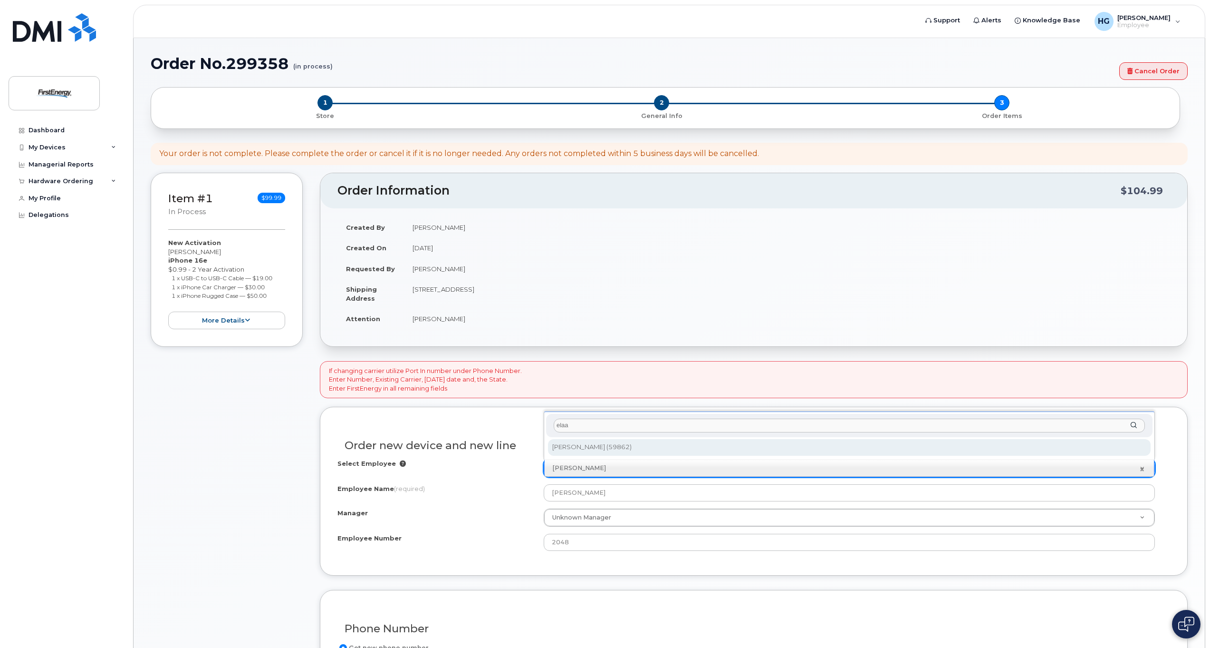
type input "elaa"
type input "2067908"
type input "Elmehdi Elaadil"
type input "59862"
select select "2069654"
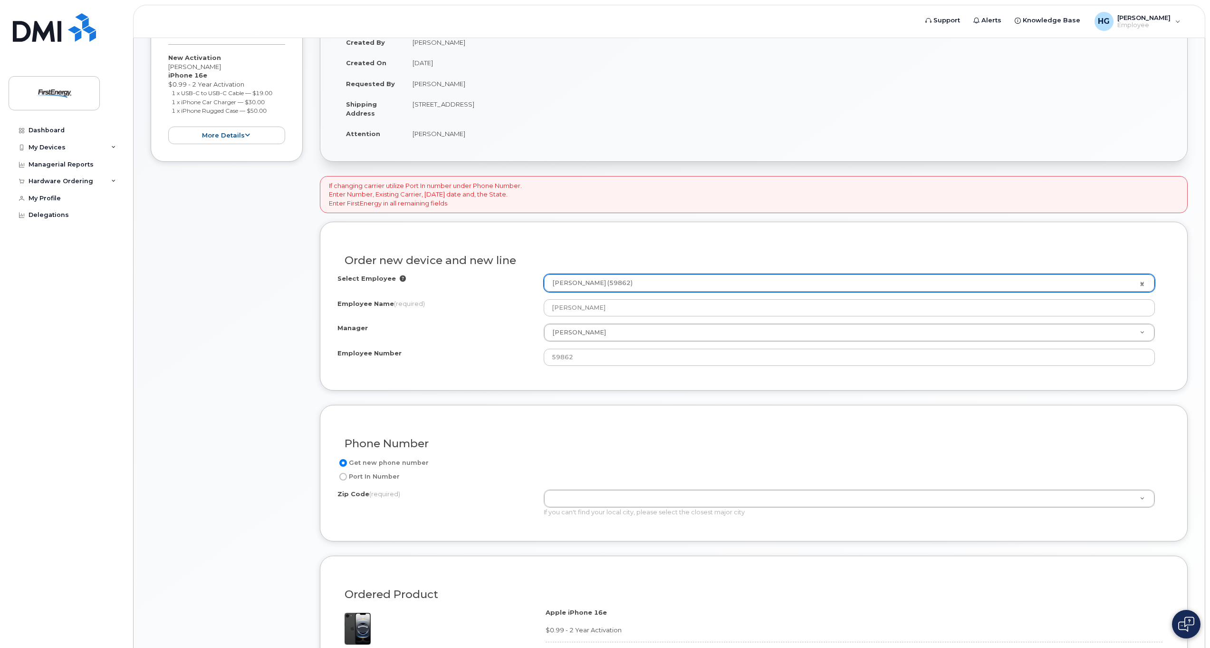
scroll to position [238, 0]
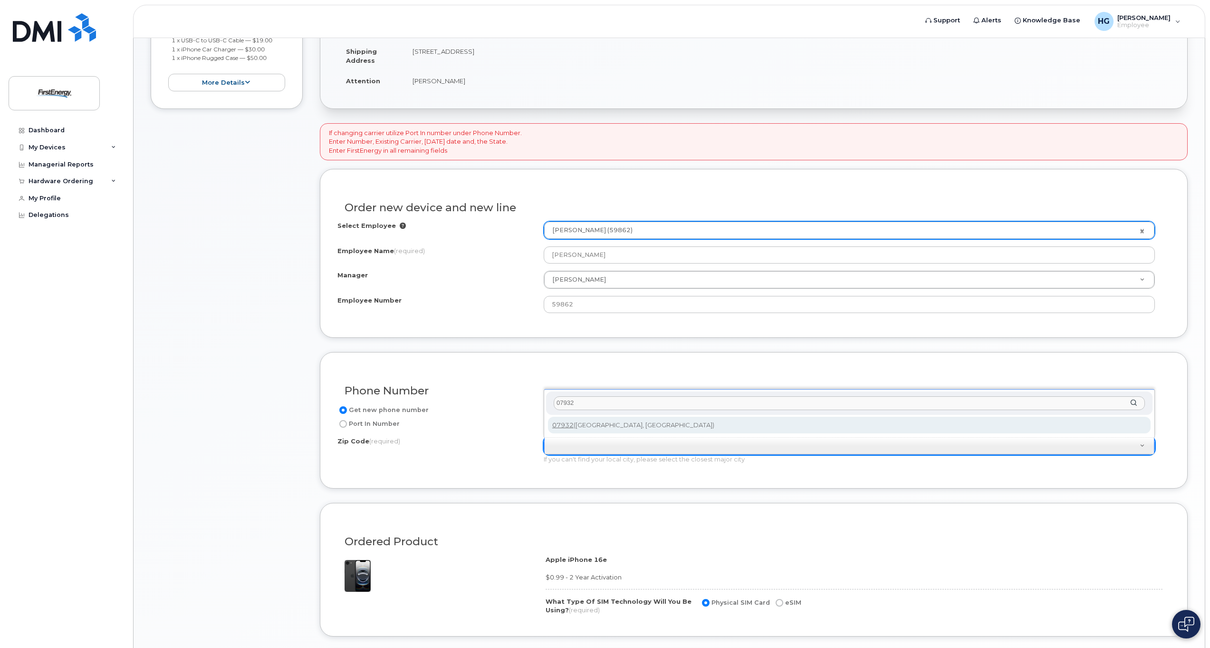
type input "07932"
type input "07932 (Florham Park, NJ)"
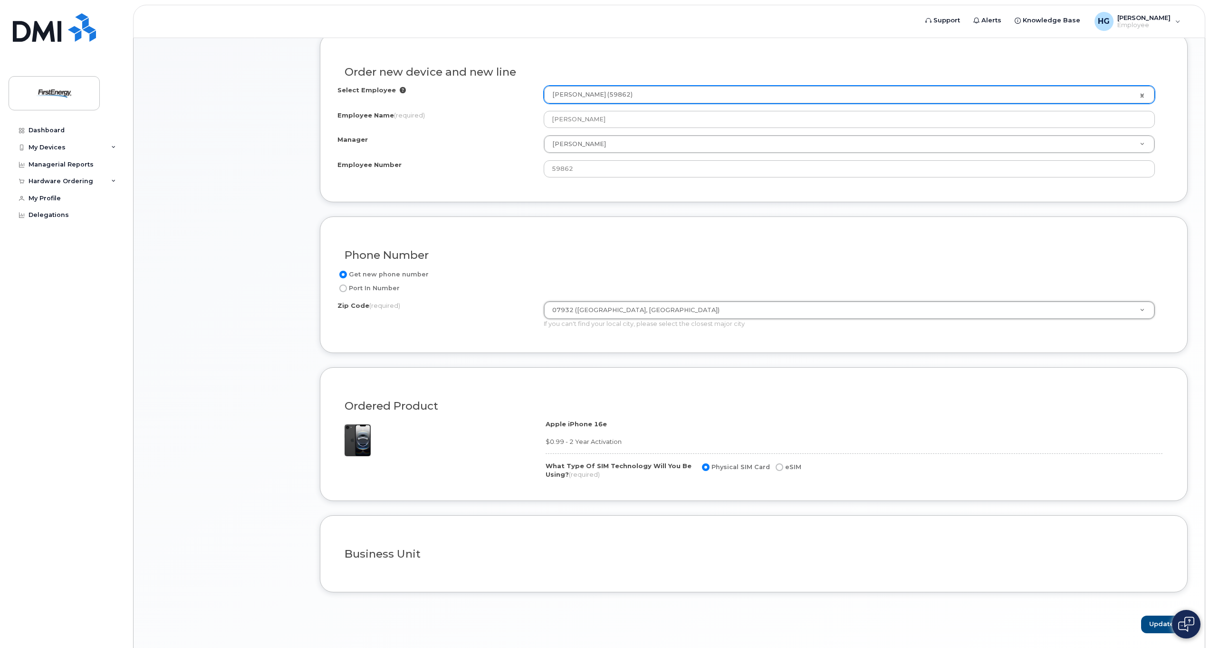
scroll to position [406, 0]
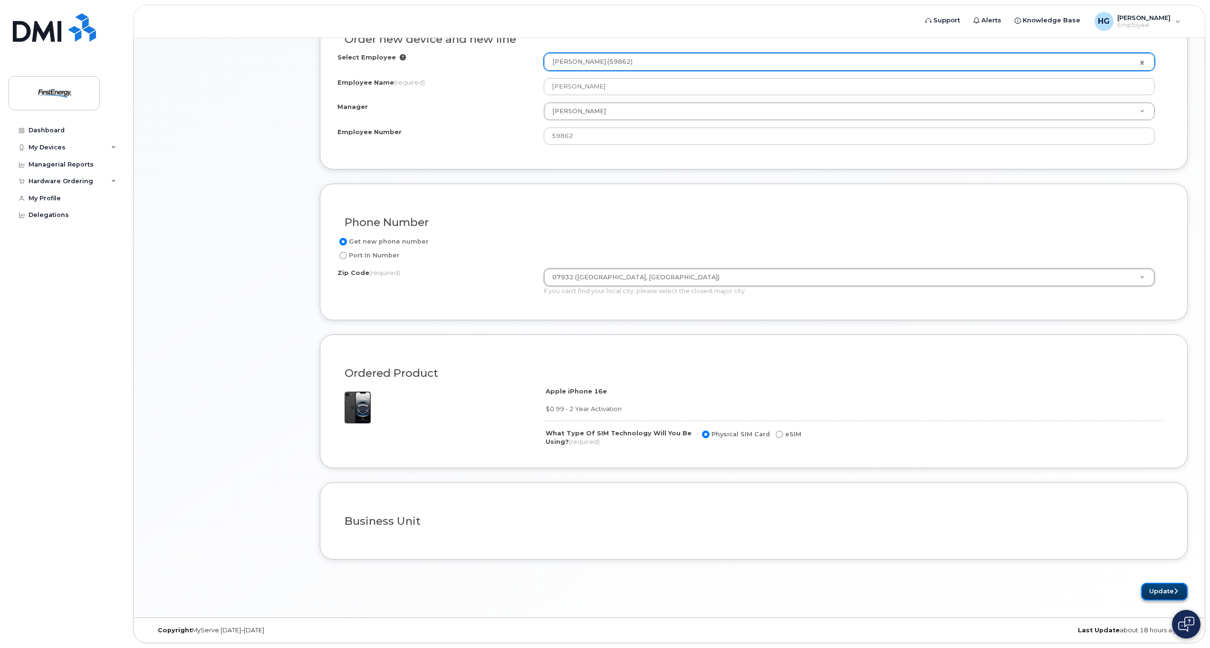
click at [1163, 590] on button "Update" at bounding box center [1164, 591] width 47 height 18
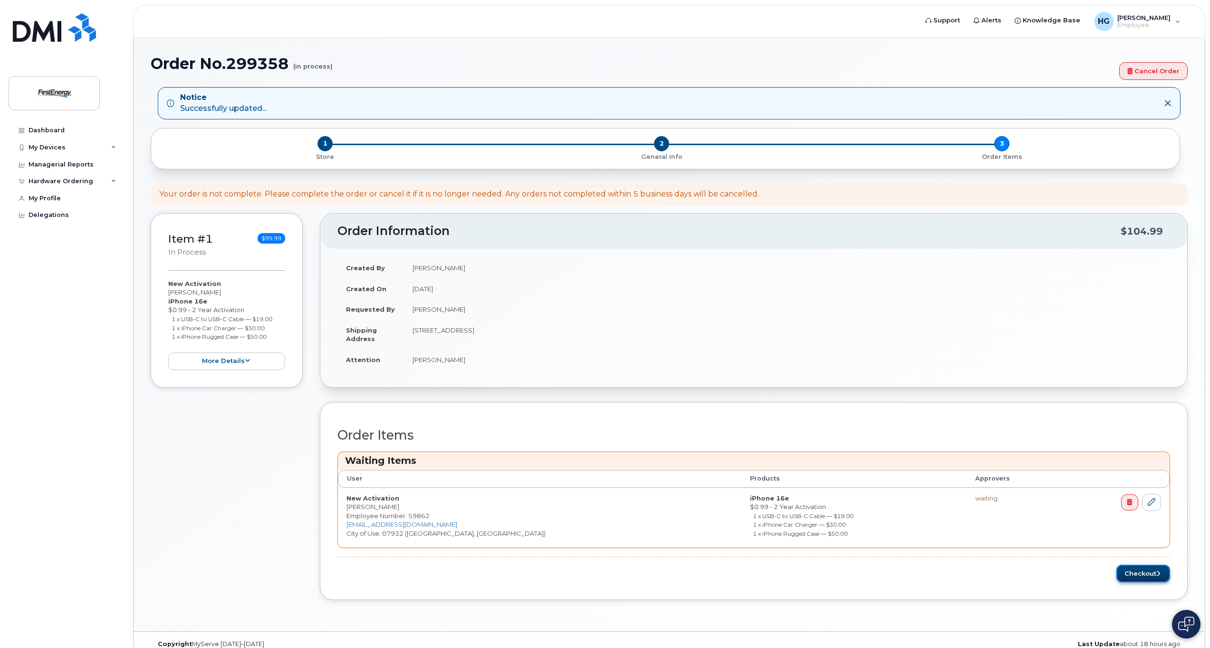
click at [1141, 572] on button "Checkout" at bounding box center [1144, 573] width 54 height 18
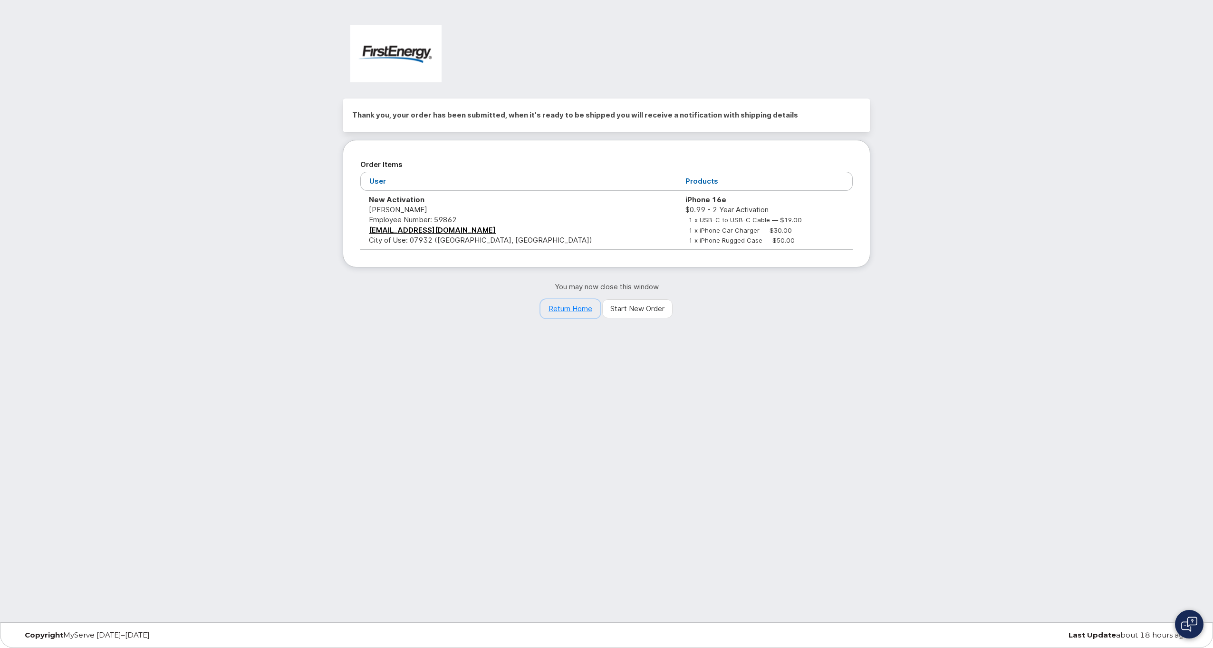
click at [573, 307] on link "Return Home" at bounding box center [571, 308] width 60 height 19
